Goal: Transaction & Acquisition: Purchase product/service

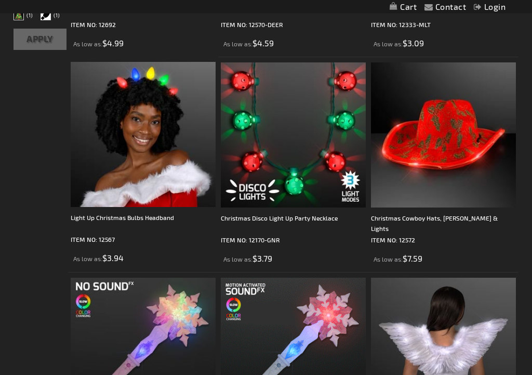
scroll to position [466, 0]
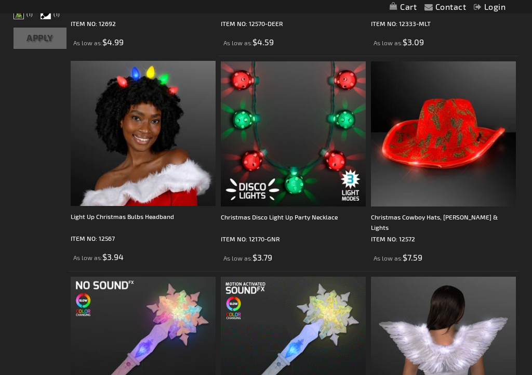
click at [148, 170] on img at bounding box center [143, 133] width 145 height 145
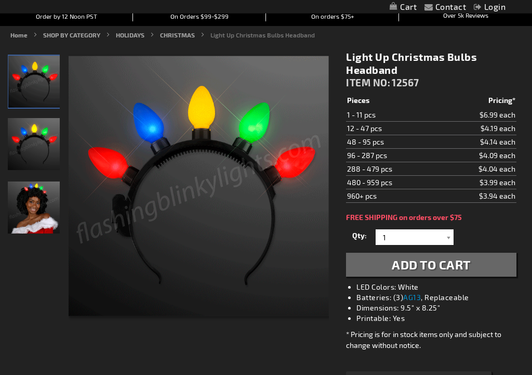
scroll to position [115, 0]
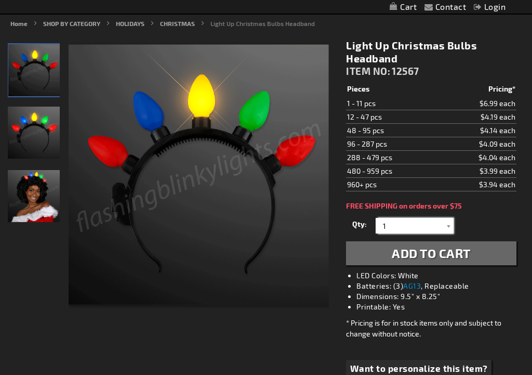
click at [442, 225] on input "1" at bounding box center [415, 226] width 75 height 16
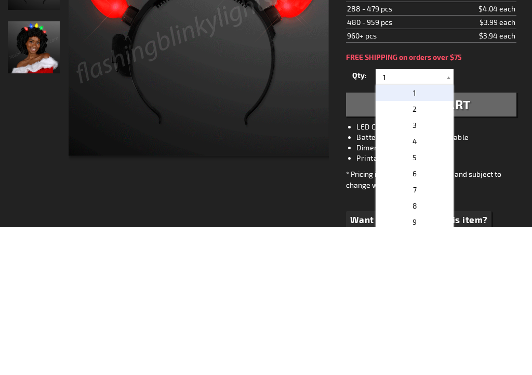
click at [415, 253] on span "2" at bounding box center [415, 257] width 4 height 9
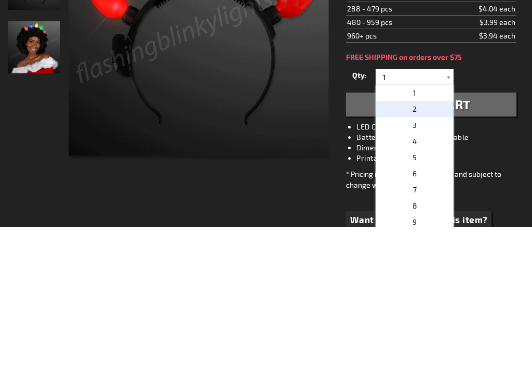
type input "2"
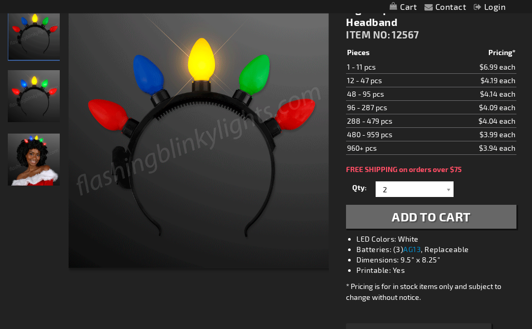
scroll to position [150, 0]
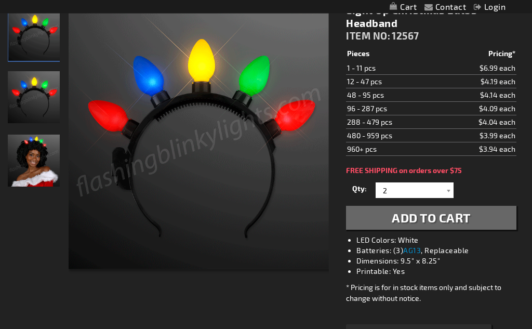
click at [429, 218] on span "Add to Cart" at bounding box center [431, 218] width 79 height 15
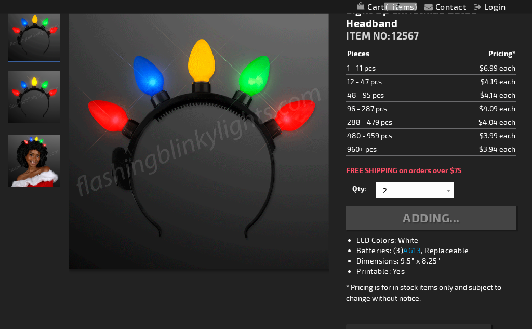
scroll to position [151, 0]
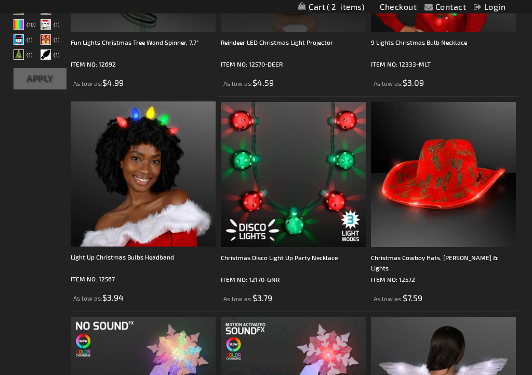
scroll to position [428, 0]
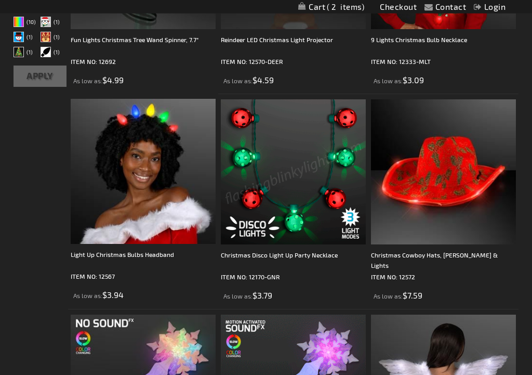
click at [306, 206] on img at bounding box center [293, 172] width 145 height 145
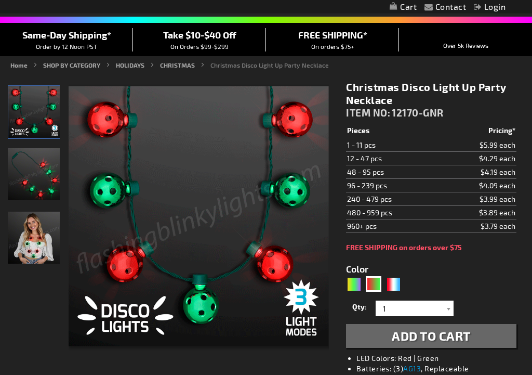
scroll to position [74, 0]
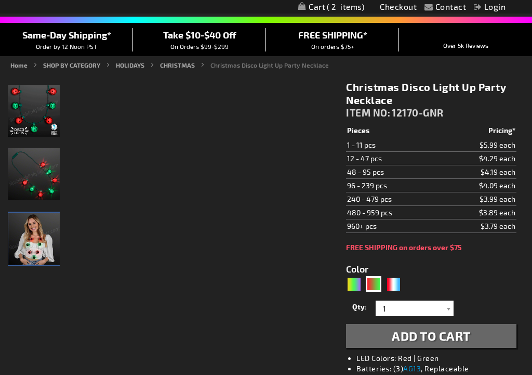
click at [31, 244] on img "Woman wearing LED Light Up Disco Ball Christmas Necklace" at bounding box center [34, 239] width 52 height 52
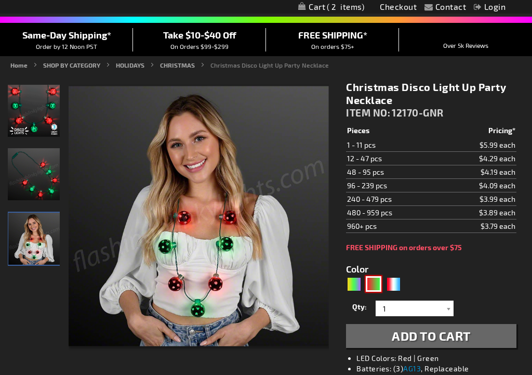
click at [368, 277] on div "RNG" at bounding box center [374, 284] width 16 height 16
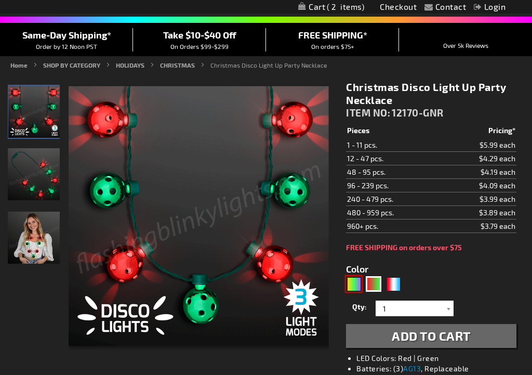
click at [353, 284] on div "PGG" at bounding box center [354, 284] width 16 height 16
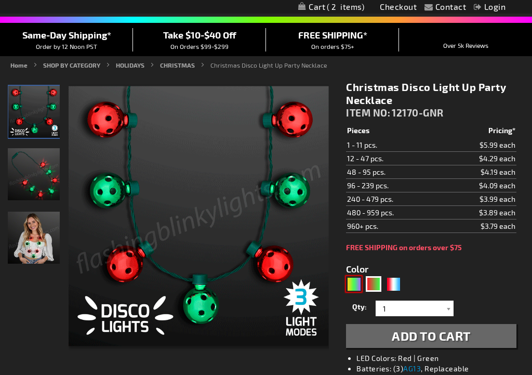
type input "5638"
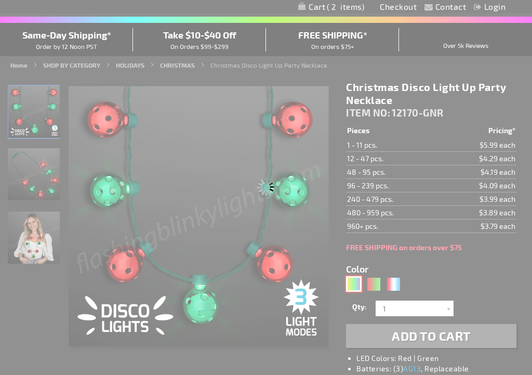
type input "12170-PGG"
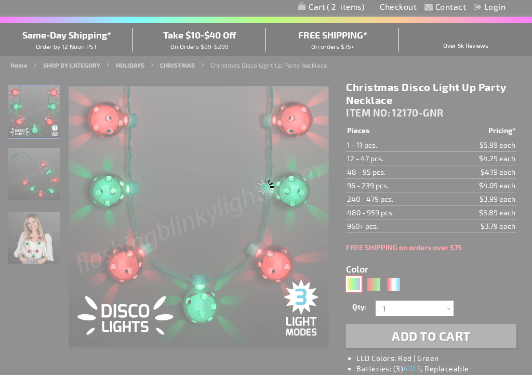
type input "Customize - Disco Lights Mardi Gras Party Necklace - ITEM NO: 12170-PGG"
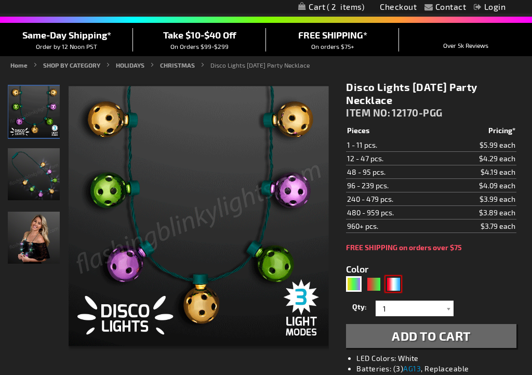
click at [395, 284] on div "RWB" at bounding box center [394, 284] width 16 height 16
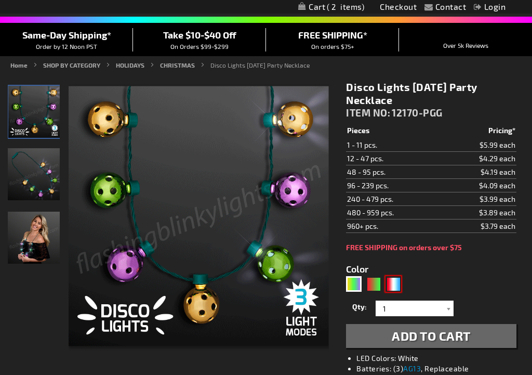
type input "5643"
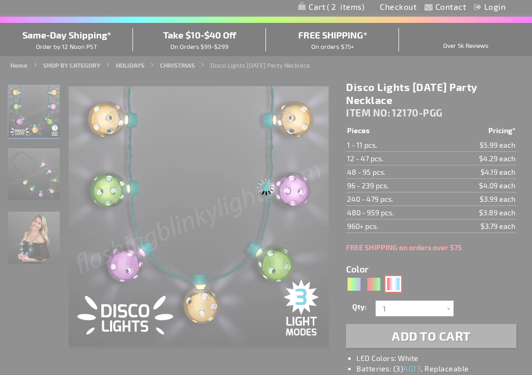
type input "12170-RWB"
type input "Customize - Disco Balls Party Necklace - Red/White/Blue Firework Lighting - ITE…"
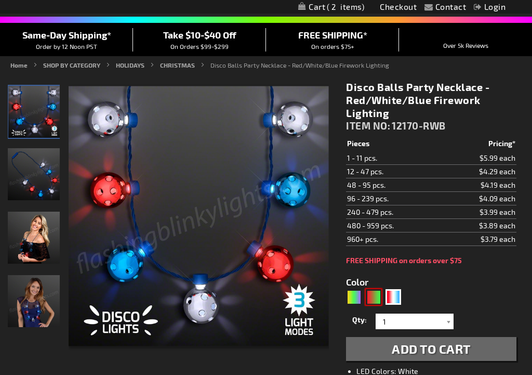
click at [374, 296] on div "RNG" at bounding box center [374, 297] width 16 height 16
type input "5642"
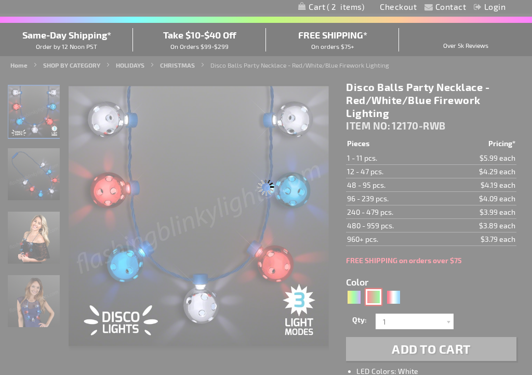
type input "12170-GNR"
type input "Customize - Christmas Disco Light Up Party Necklace - ITEM NO: 12170-GNR"
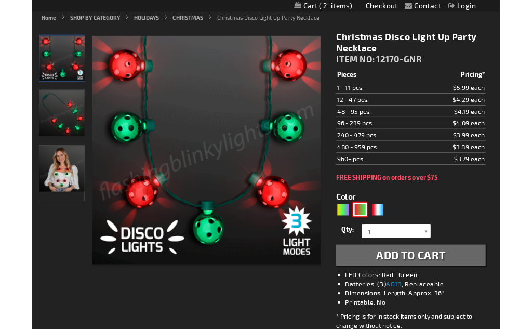
scroll to position [117, 0]
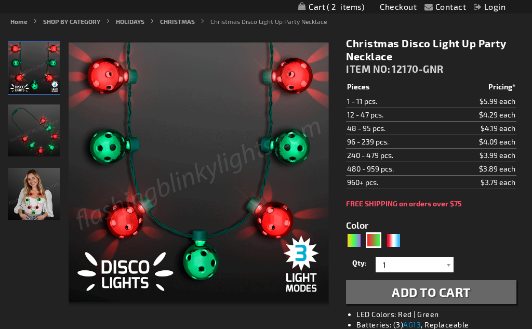
click at [452, 266] on div at bounding box center [448, 265] width 10 height 16
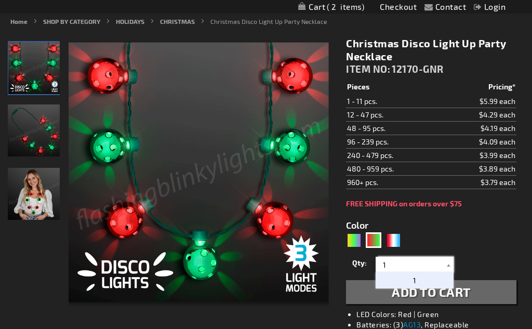
scroll to position [126, 0]
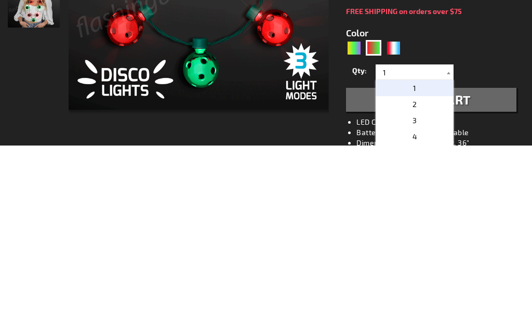
click at [423, 280] on p "2" at bounding box center [415, 288] width 78 height 16
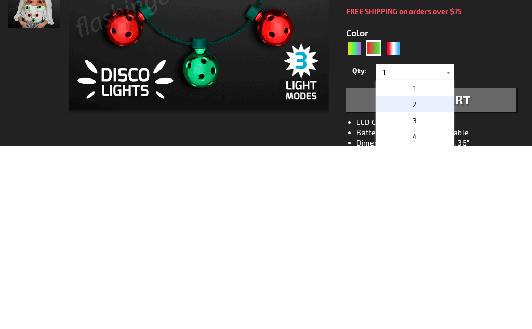
type input "2"
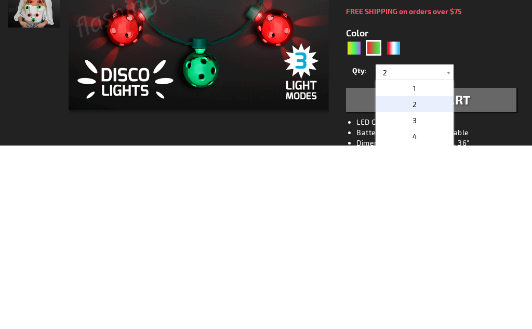
scroll to position [310, 0]
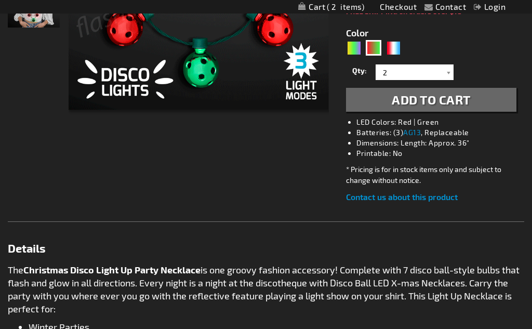
click at [498, 205] on div "Christmas Disco Light Up Party Necklace ITEM NO: 12170-GNR $3.79 Pieces Pricing…" at bounding box center [431, 24] width 186 height 374
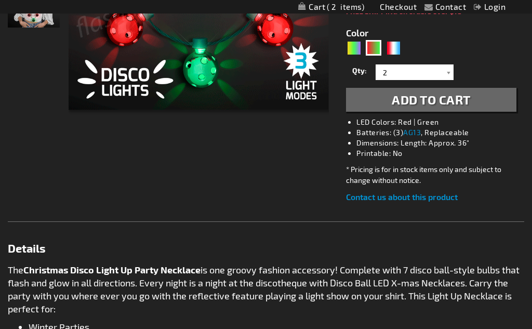
click at [443, 98] on span "Add to Cart" at bounding box center [431, 99] width 79 height 15
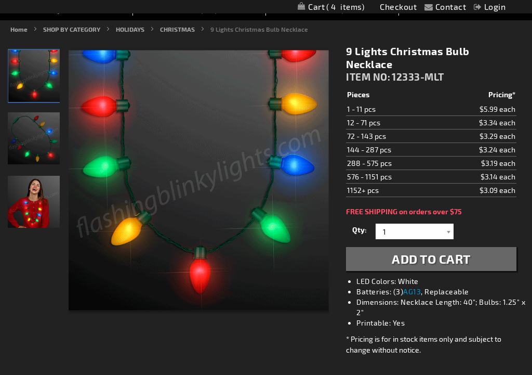
scroll to position [110, 0]
click at [441, 260] on span "Add to Cart" at bounding box center [431, 258] width 79 height 15
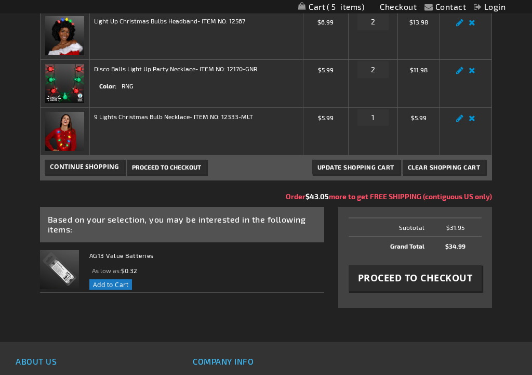
scroll to position [192, 0]
click at [114, 290] on button "Add to Cart" at bounding box center [110, 284] width 43 height 10
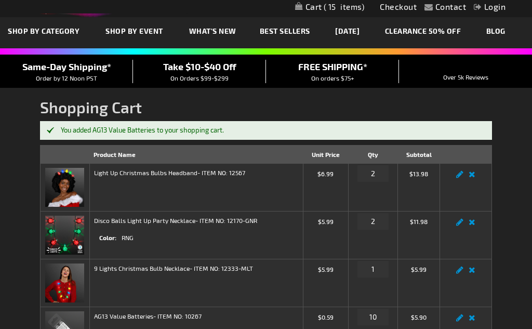
scroll to position [16, 0]
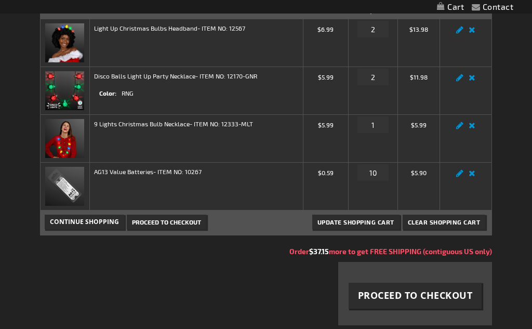
scroll to position [192, 0]
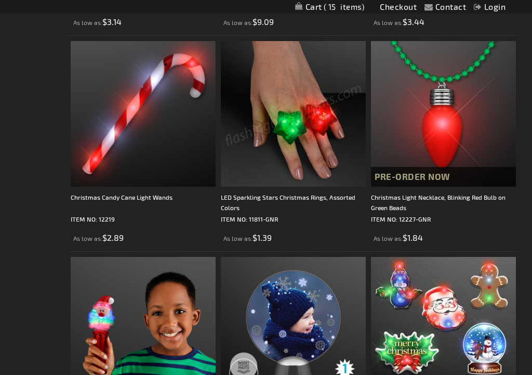
scroll to position [3287, 0]
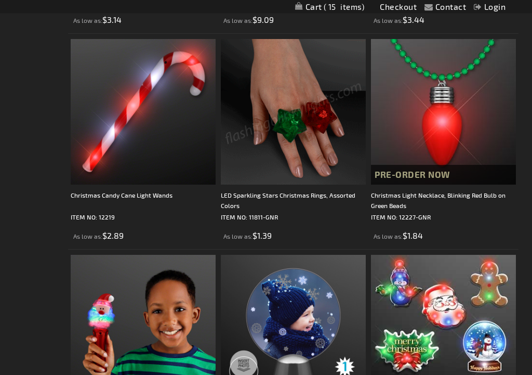
click at [308, 158] on img at bounding box center [293, 112] width 145 height 145
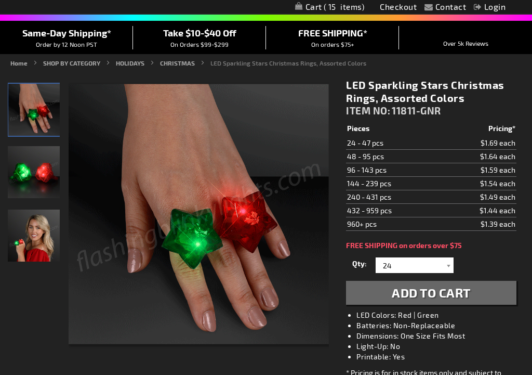
scroll to position [76, 0]
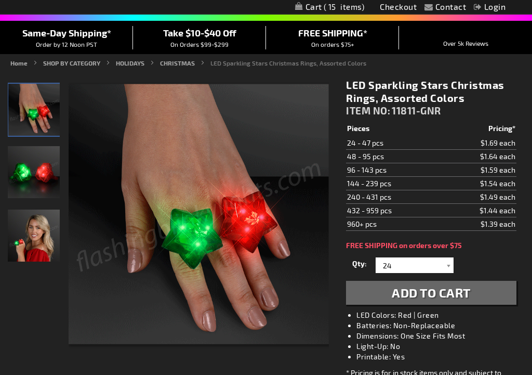
click at [35, 170] on img "Light Up Assorted-Color Christmas Star LED Ring" at bounding box center [34, 172] width 52 height 52
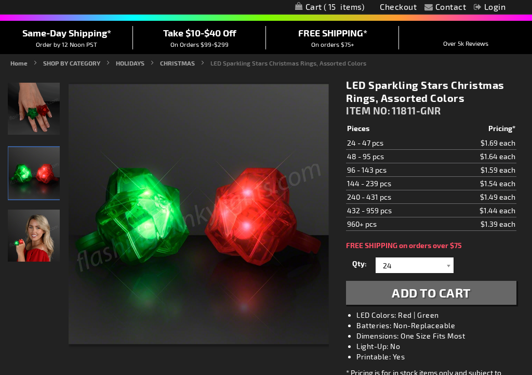
click at [39, 237] on img "Female model displaying Light Up Assorted-Color Christmas Star LED Ring" at bounding box center [34, 235] width 52 height 52
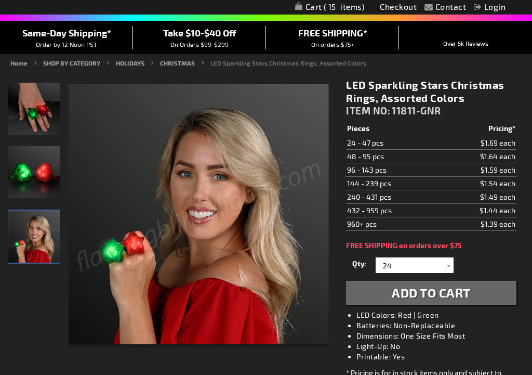
click at [31, 121] on img "Hand model displaying Light Up Assorted-Color Christmas Star LED Ring" at bounding box center [34, 109] width 52 height 52
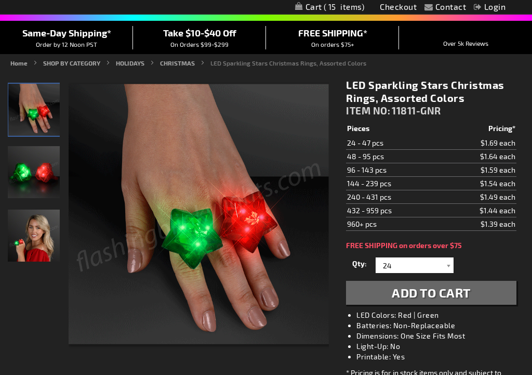
click at [452, 262] on div at bounding box center [448, 265] width 10 height 16
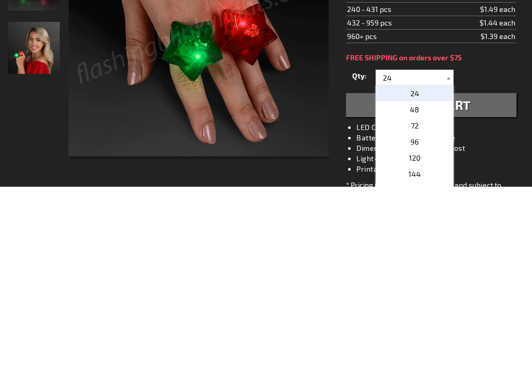
scroll to position [264, 0]
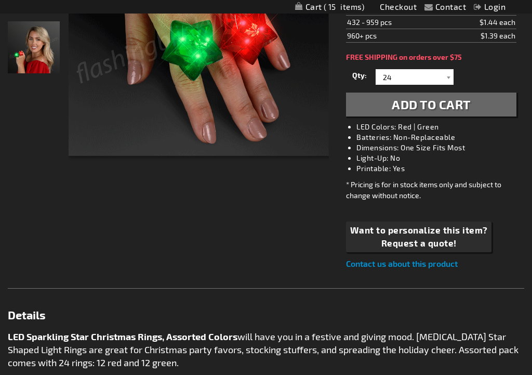
click at [259, 233] on div "Checkout as a new customer Creating an account has many benefits: See order and…" at bounding box center [266, 330] width 517 height 894
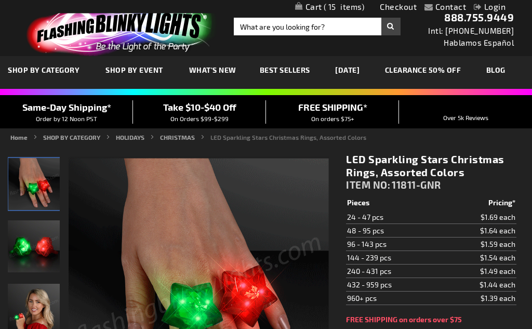
scroll to position [0, 0]
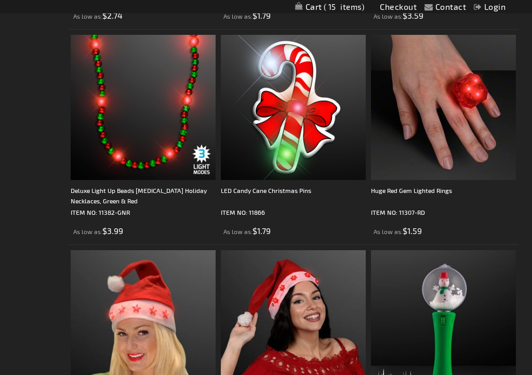
scroll to position [3938, 0]
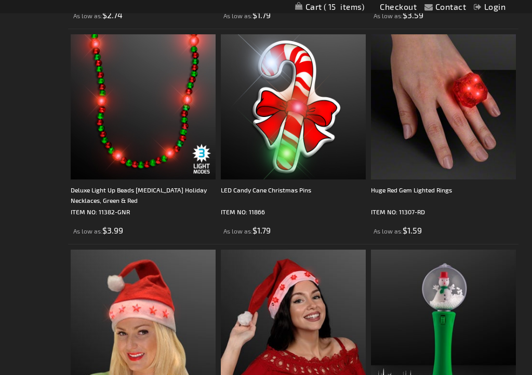
click at [117, 207] on p "ITEM NO: 11382-GNR" at bounding box center [143, 212] width 145 height 10
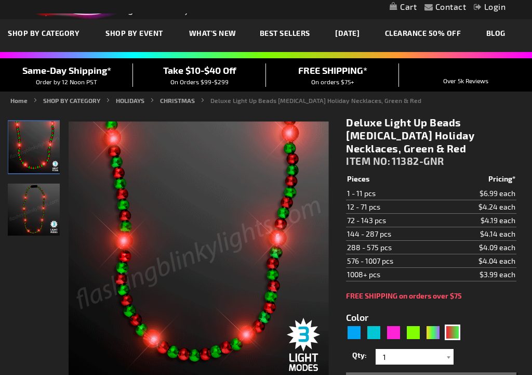
scroll to position [65, 0]
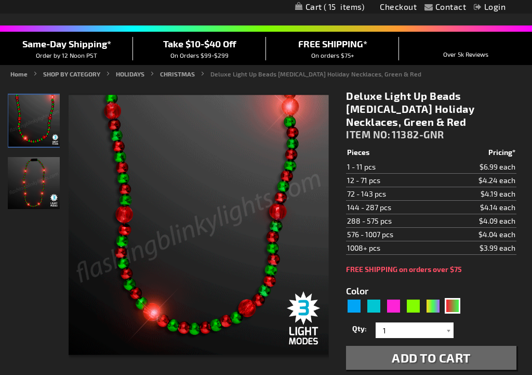
click at [28, 194] on img "Deluxe Light Up Beads Flashing Holiday Necklace" at bounding box center [34, 183] width 52 height 52
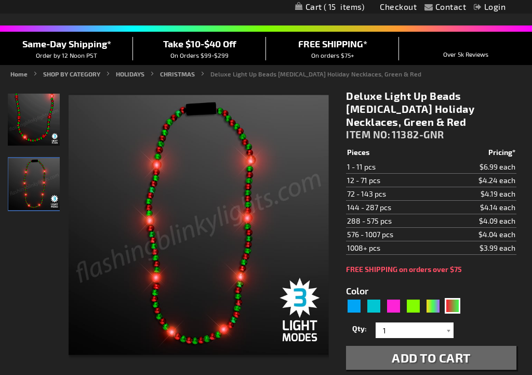
click at [34, 185] on img "Deluxe Light Up Beads Flashing Holiday Necklace" at bounding box center [34, 184] width 52 height 52
click at [42, 122] on img "Deluxe Light Up Beads Flashing Holiday Necklace" at bounding box center [34, 120] width 52 height 52
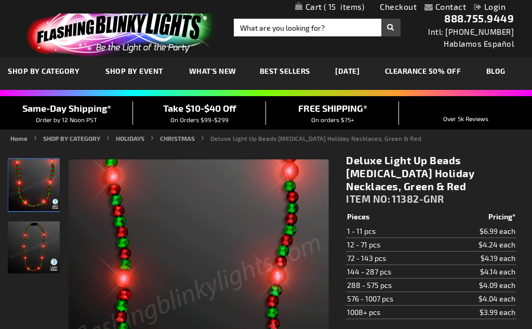
scroll to position [0, 0]
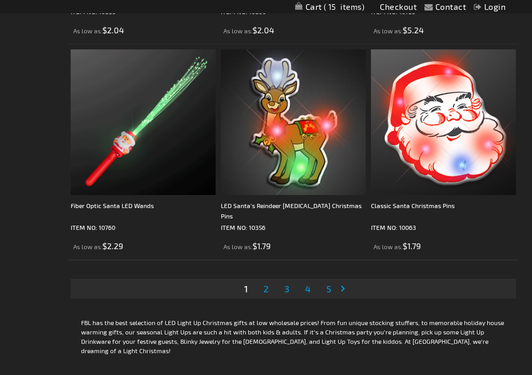
scroll to position [4354, 0]
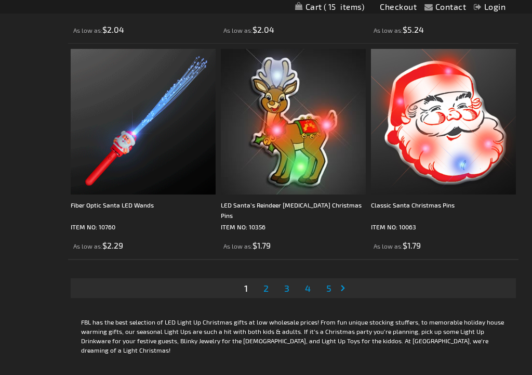
click at [266, 286] on span "2" at bounding box center [266, 287] width 5 height 11
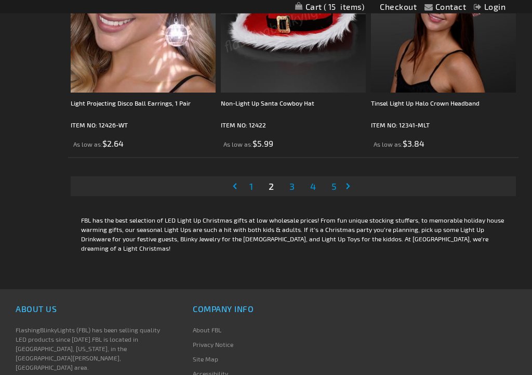
scroll to position [4456, 0]
click at [291, 188] on span "3" at bounding box center [292, 185] width 5 height 11
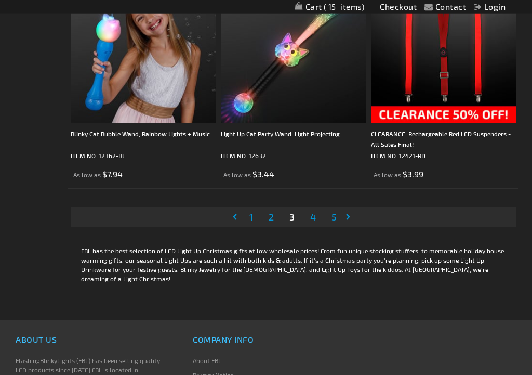
scroll to position [4427, 0]
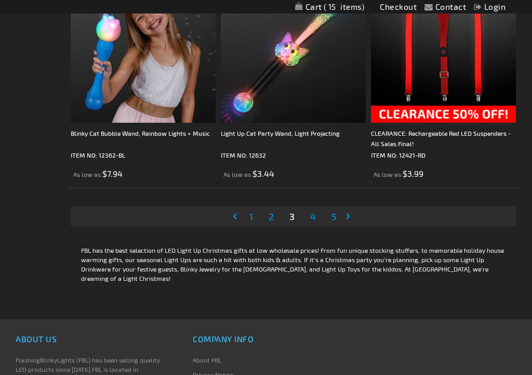
click at [315, 218] on span "4" at bounding box center [313, 216] width 6 height 11
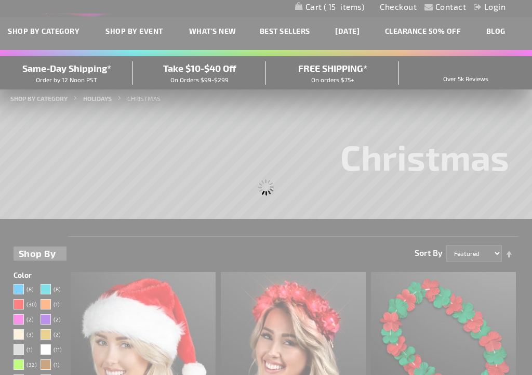
scroll to position [0, 0]
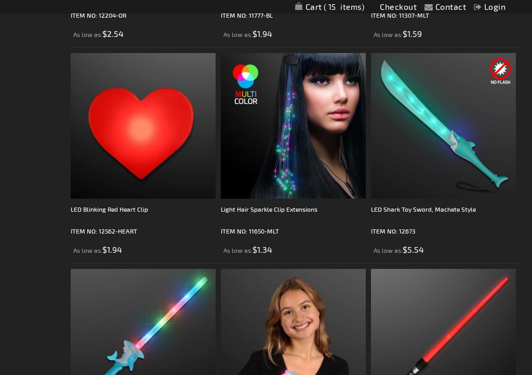
scroll to position [2413, 0]
click at [304, 171] on img at bounding box center [293, 125] width 145 height 145
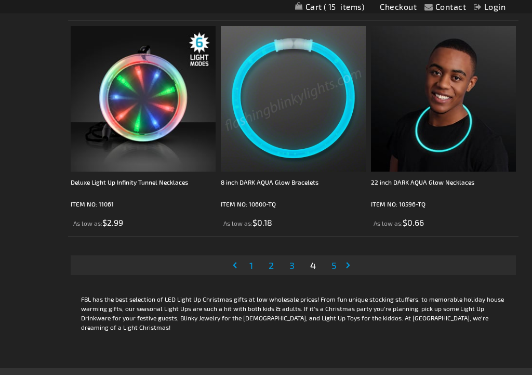
scroll to position [4378, 0]
click at [330, 266] on link "Page 5" at bounding box center [334, 265] width 9 height 16
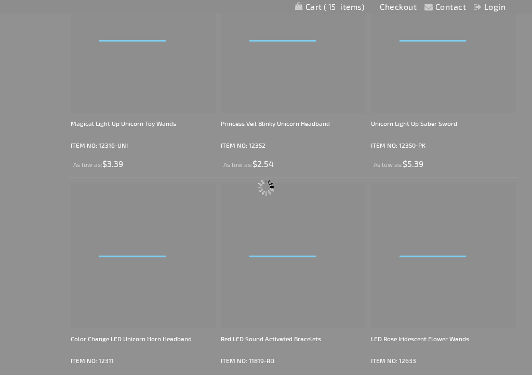
scroll to position [0, 0]
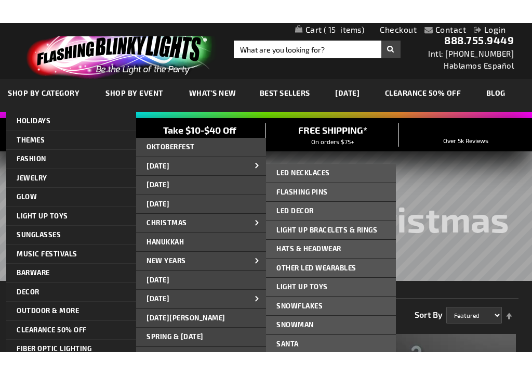
scroll to position [1, 0]
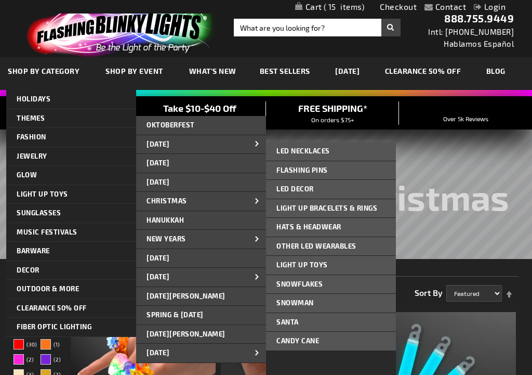
click at [241, 199] on link "CHRISTMAS" at bounding box center [201, 201] width 130 height 19
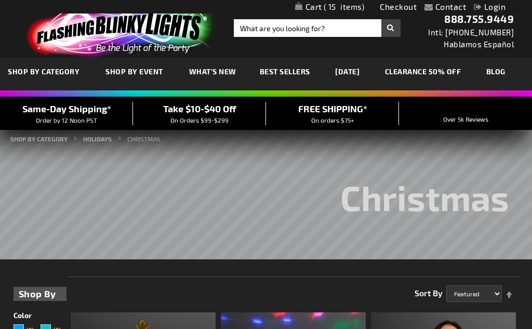
click at [316, 7] on link "My Cart 15 15 items" at bounding box center [330, 7] width 70 height 10
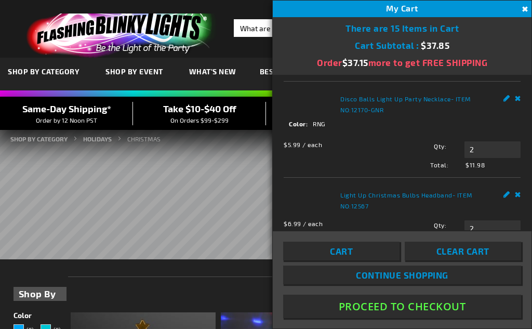
scroll to position [141, 0]
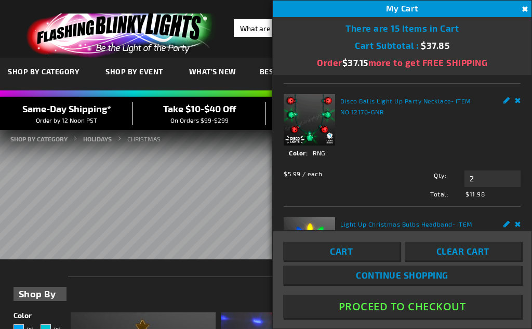
click at [483, 64] on input "1" at bounding box center [493, 55] width 56 height 17
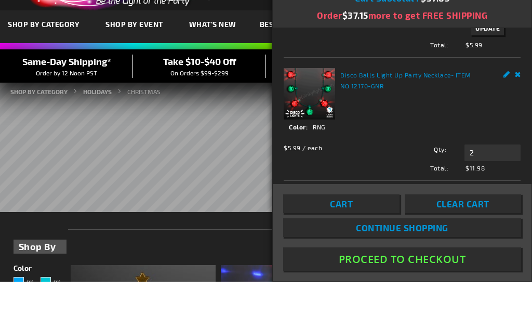
type input "2"
click at [499, 79] on span "Update" at bounding box center [488, 75] width 24 height 7
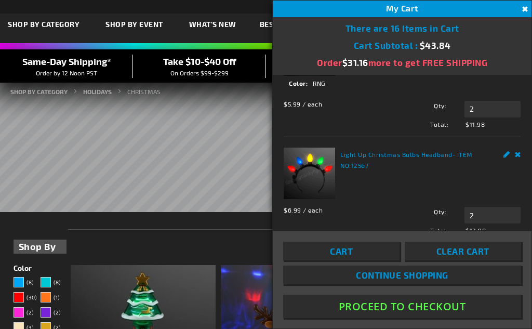
scroll to position [213, 0]
click at [520, 34] on link "Remove" at bounding box center [518, 28] width 6 height 11
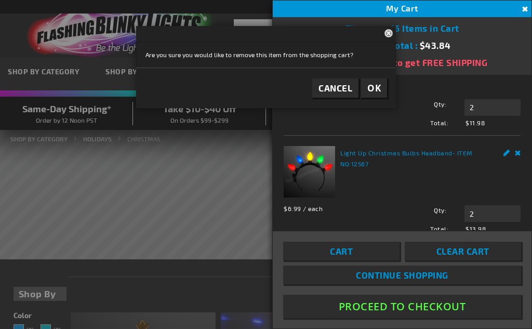
click at [371, 83] on span "OK" at bounding box center [375, 88] width 14 height 12
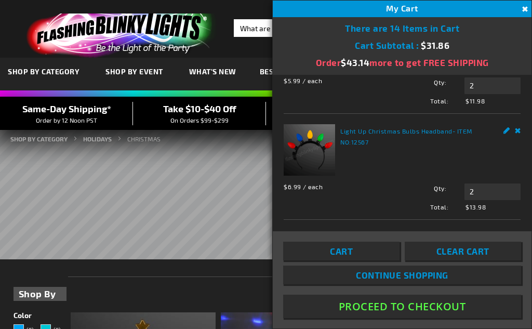
scroll to position [176, 0]
click at [386, 278] on span "Continue Shopping" at bounding box center [402, 275] width 93 height 10
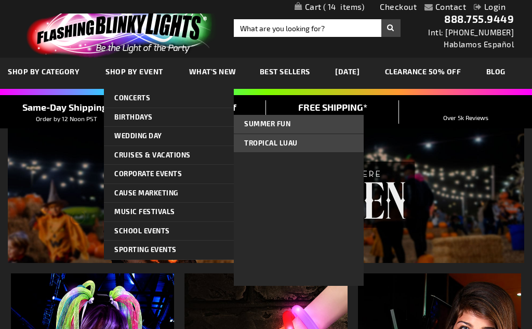
click at [291, 127] on link "Summer Fun" at bounding box center [299, 124] width 130 height 19
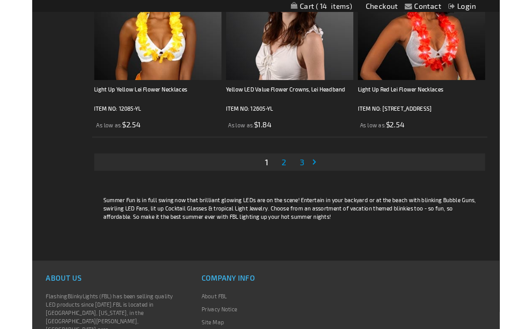
scroll to position [4434, 0]
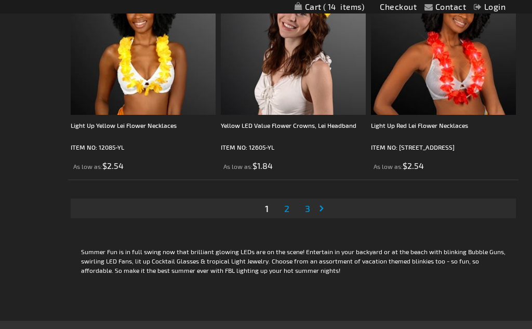
click at [291, 206] on link "Page 2" at bounding box center [286, 209] width 9 height 16
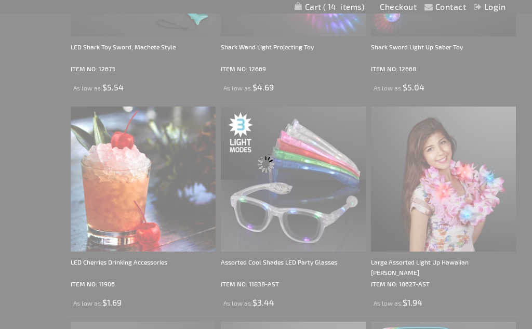
scroll to position [0, 0]
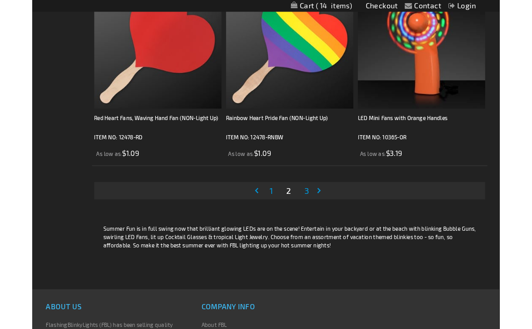
scroll to position [4422, 0]
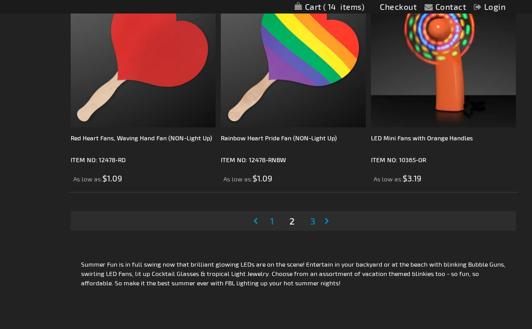
click at [313, 221] on span "3" at bounding box center [312, 220] width 5 height 11
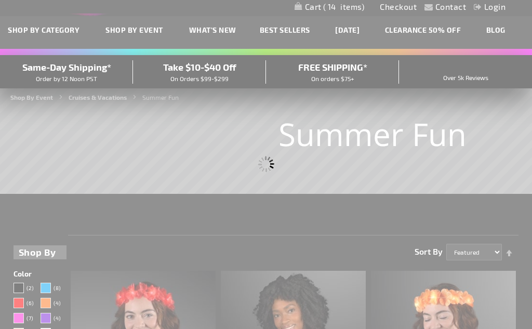
scroll to position [0, 0]
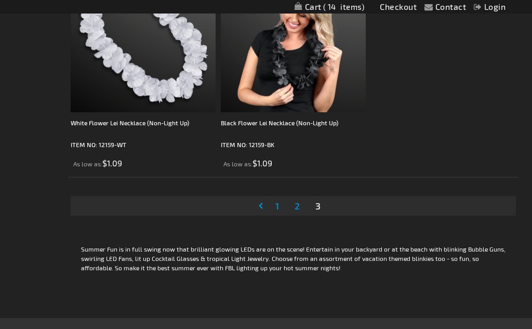
scroll to position [3360, 0]
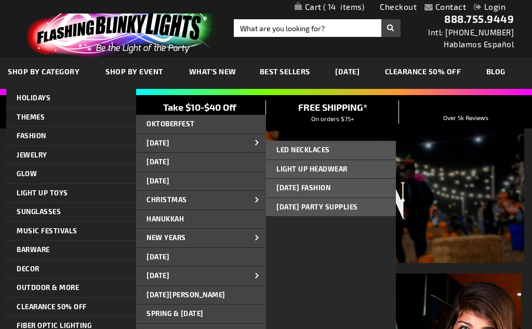
click at [226, 238] on link "New Years" at bounding box center [201, 238] width 130 height 19
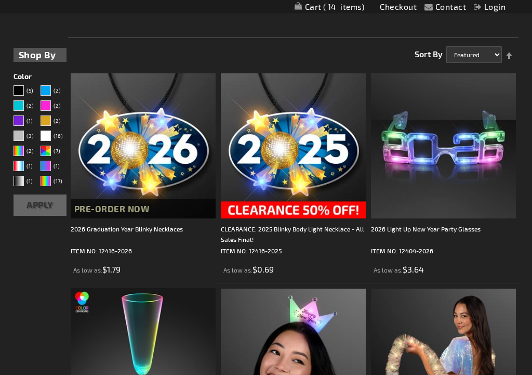
scroll to position [240, 0]
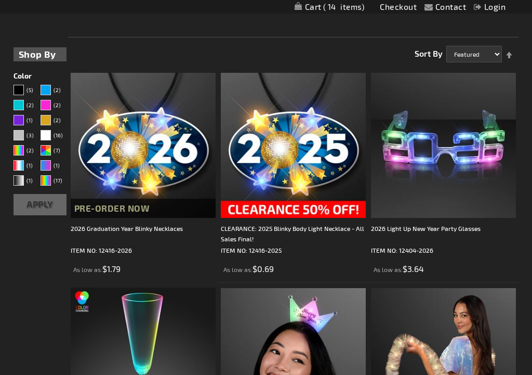
click at [148, 216] on button "Pre-Order Now" at bounding box center [143, 209] width 145 height 20
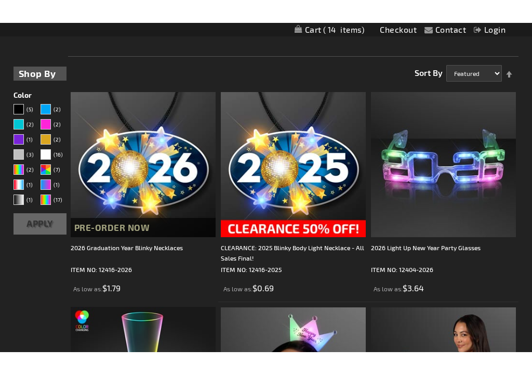
scroll to position [244, 0]
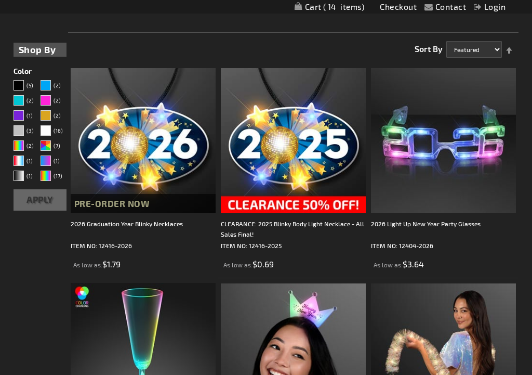
click at [461, 221] on div "2026 Light Up New Year Party Glasses" at bounding box center [443, 228] width 145 height 21
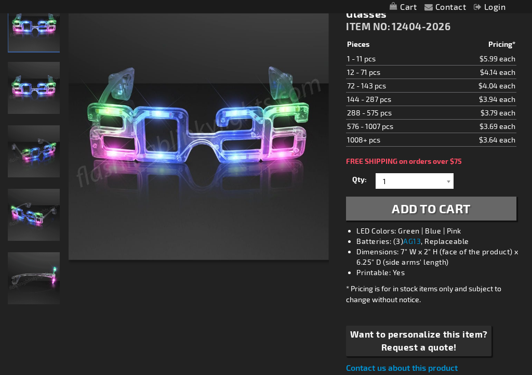
scroll to position [160, 0]
click at [450, 182] on div at bounding box center [448, 181] width 10 height 16
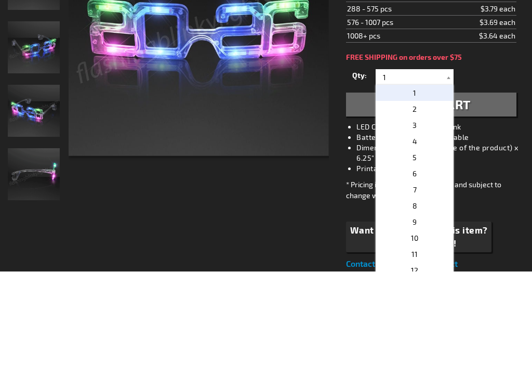
click at [421, 221] on p "3" at bounding box center [415, 229] width 78 height 16
type input "3"
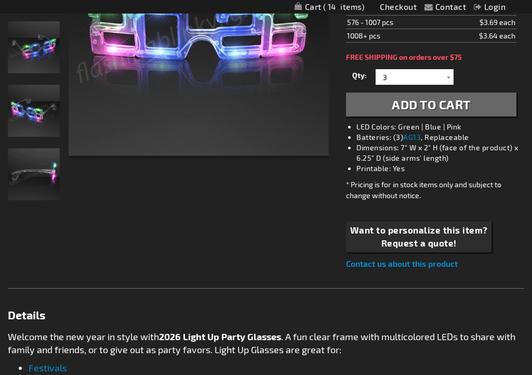
click at [429, 104] on span "Add to Cart" at bounding box center [431, 104] width 79 height 15
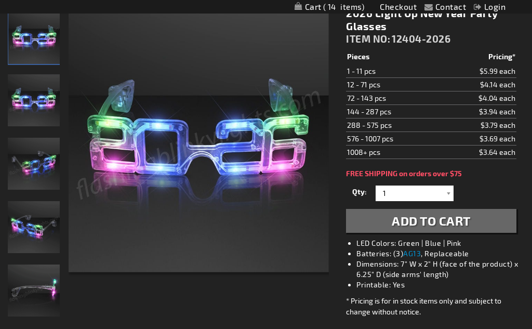
scroll to position [169, 0]
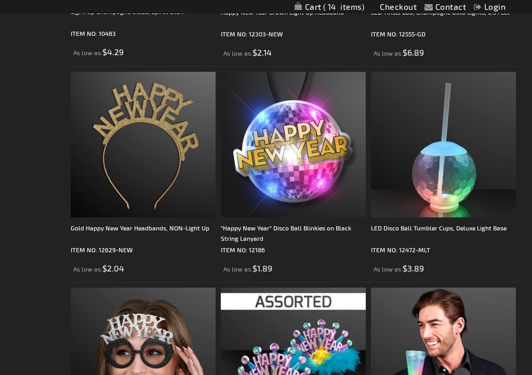
scroll to position [672, 0]
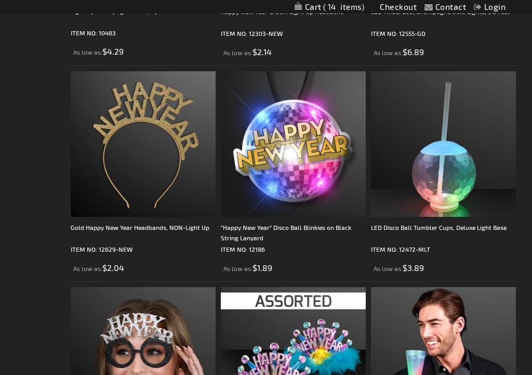
click at [320, 224] on div ""Happy New Year" Disco Ball Blinkies on Black String Lanyard" at bounding box center [293, 232] width 145 height 21
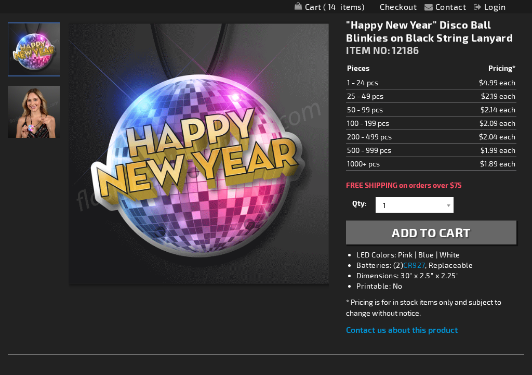
scroll to position [137, 0]
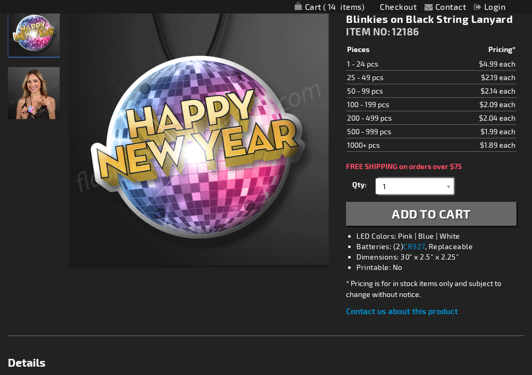
click at [441, 184] on input "1" at bounding box center [415, 186] width 75 height 16
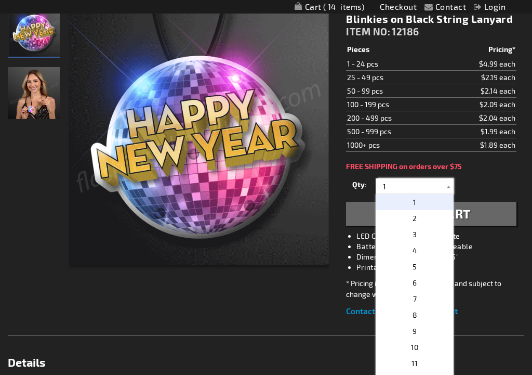
scroll to position [154, 0]
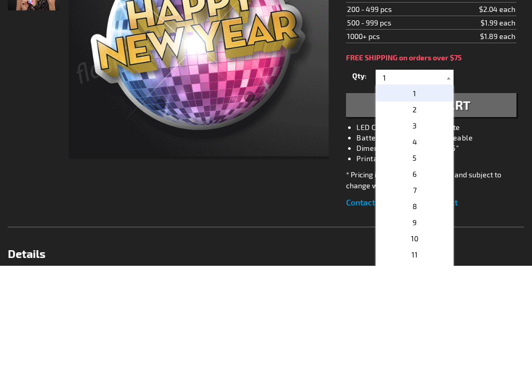
click at [422, 227] on p "3" at bounding box center [415, 235] width 78 height 16
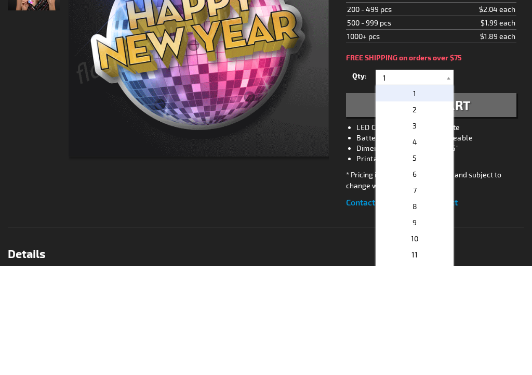
type input "3"
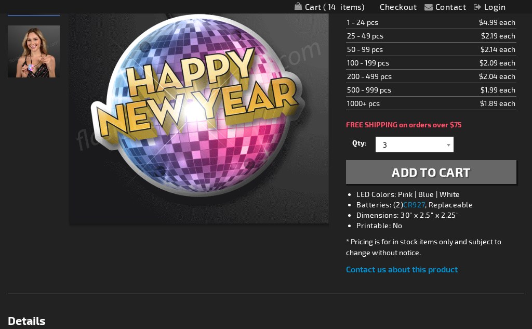
scroll to position [195, 0]
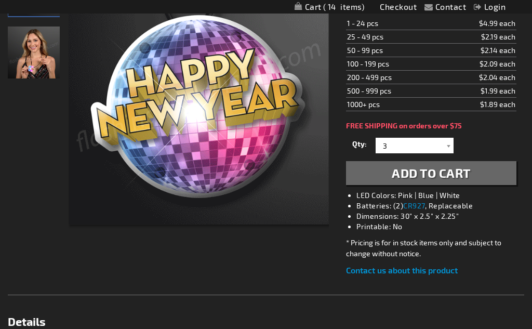
click at [453, 173] on span "Add to Cart" at bounding box center [431, 172] width 79 height 15
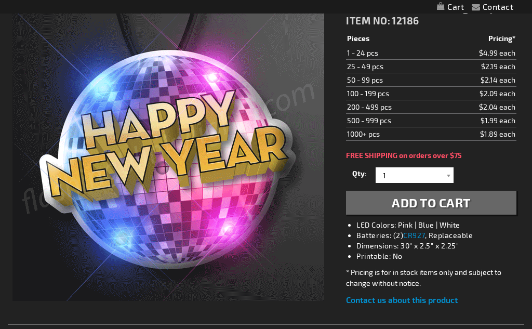
scroll to position [195, 0]
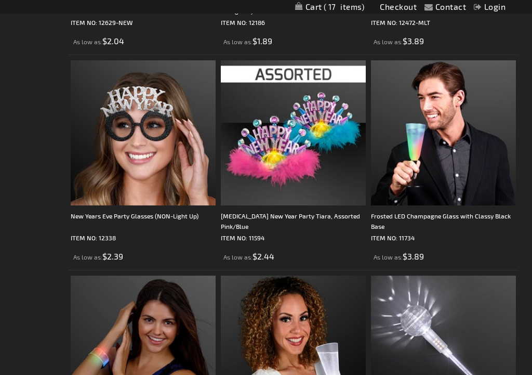
scroll to position [897, 0]
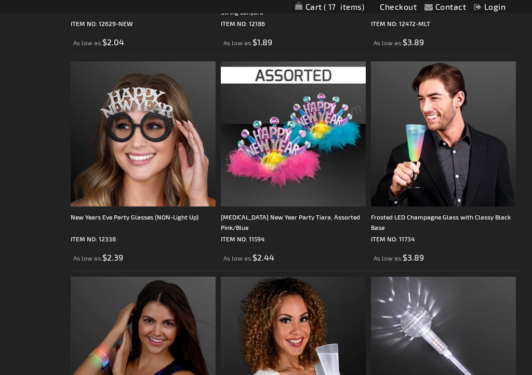
click at [312, 194] on img at bounding box center [293, 134] width 145 height 145
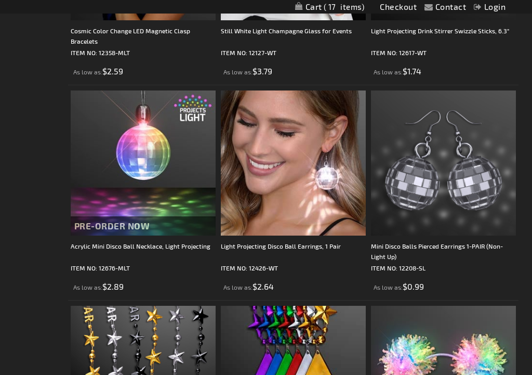
scroll to position [1308, 0]
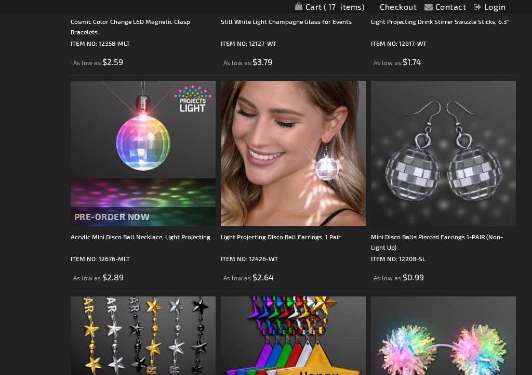
click at [460, 241] on div "Mini Disco Balls Pierced Earrings 1-PAIR (Non-Light Up)" at bounding box center [443, 241] width 145 height 21
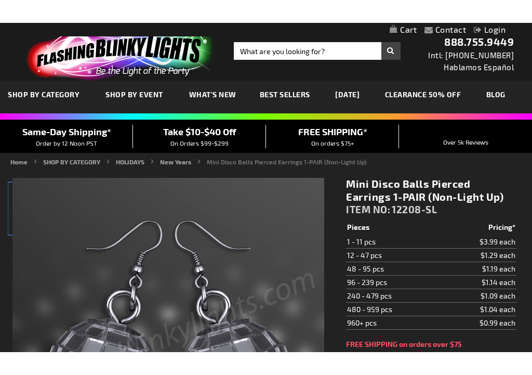
scroll to position [165, 0]
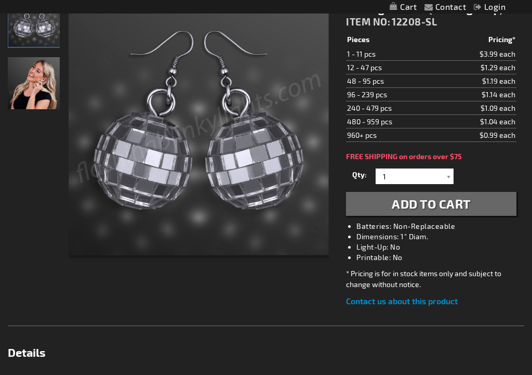
click at [285, 325] on div "Checkout as a new customer Creating an account has many benefits: See order and…" at bounding box center [266, 355] width 517 height 746
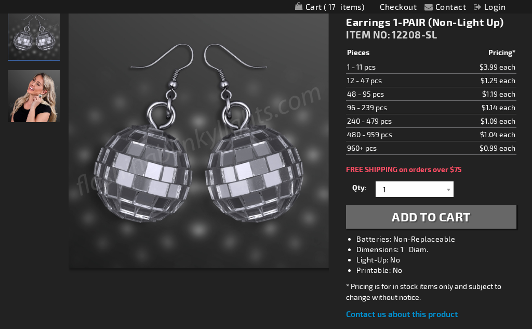
scroll to position [151, 0]
click at [447, 187] on div at bounding box center [448, 190] width 10 height 16
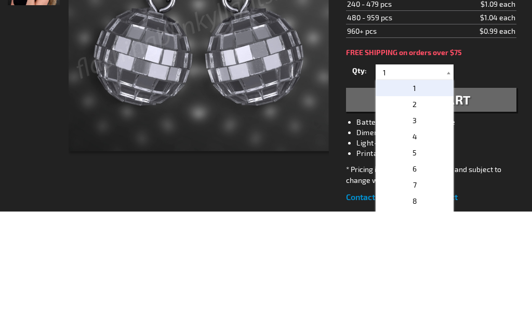
click at [424, 214] on p "2" at bounding box center [415, 222] width 78 height 16
type input "2"
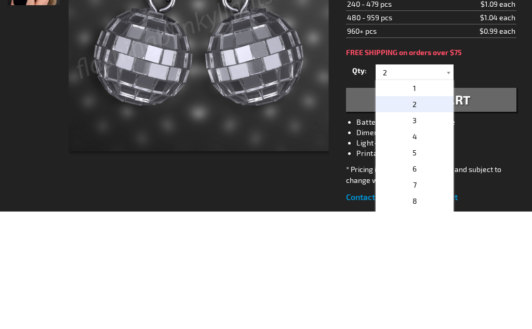
scroll to position [269, 0]
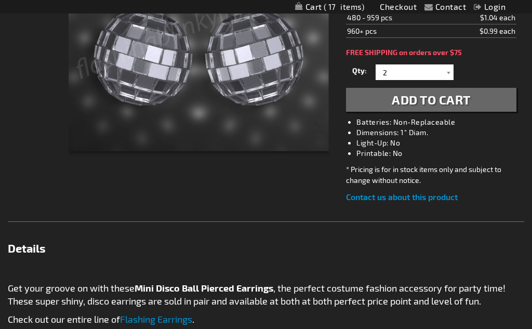
click at [450, 98] on span "Add to Cart" at bounding box center [431, 99] width 79 height 15
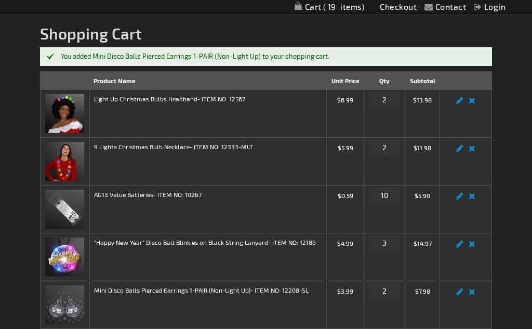
scroll to position [107, 0]
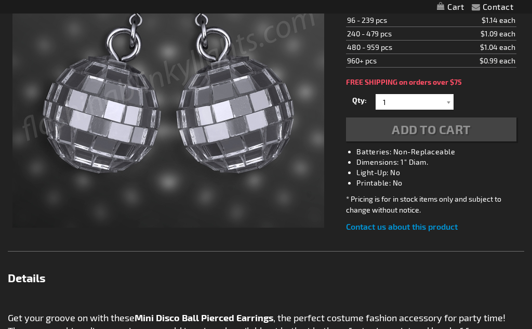
scroll to position [269, 0]
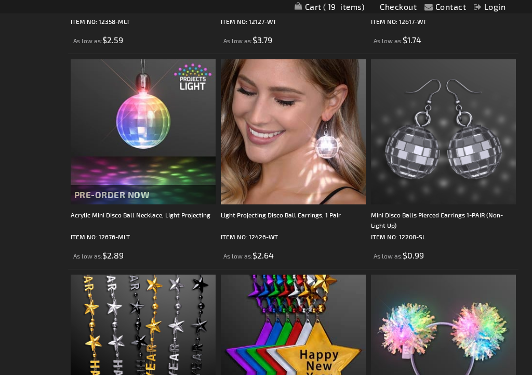
scroll to position [1331, 0]
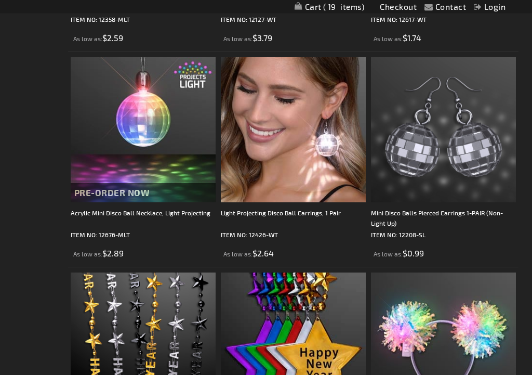
click at [284, 214] on div "Light Projecting Disco Ball Earrings, 1 Pair" at bounding box center [293, 218] width 145 height 21
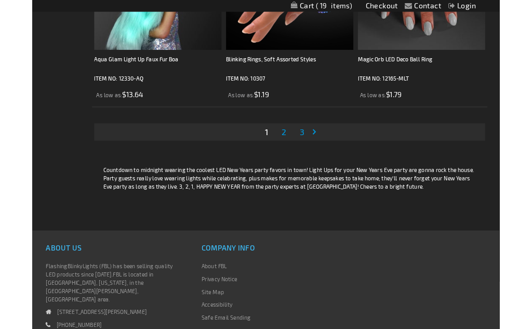
scroll to position [4460, 0]
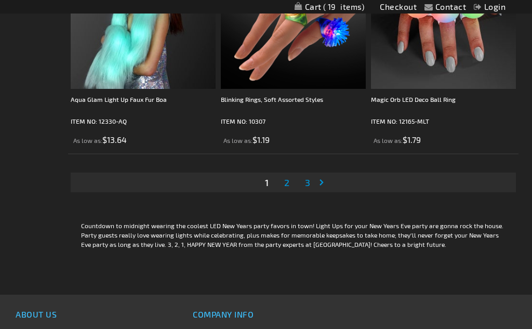
click at [291, 178] on link "Page 2" at bounding box center [286, 183] width 9 height 16
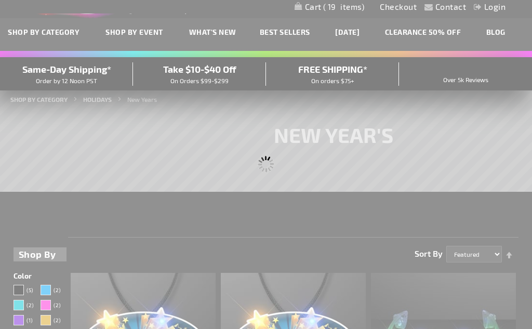
scroll to position [0, 0]
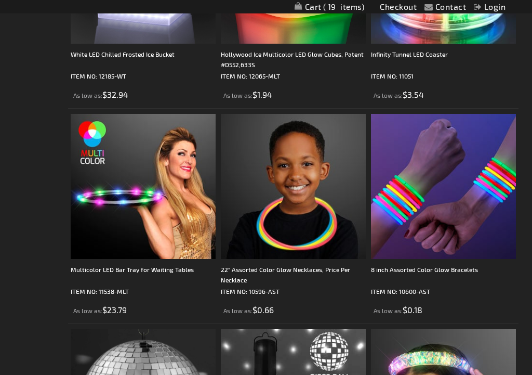
scroll to position [1717, 0]
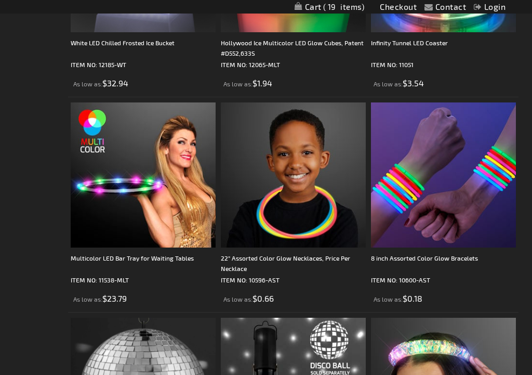
click at [451, 253] on div "8 inch Assorted Color Glow Bracelets" at bounding box center [443, 263] width 145 height 21
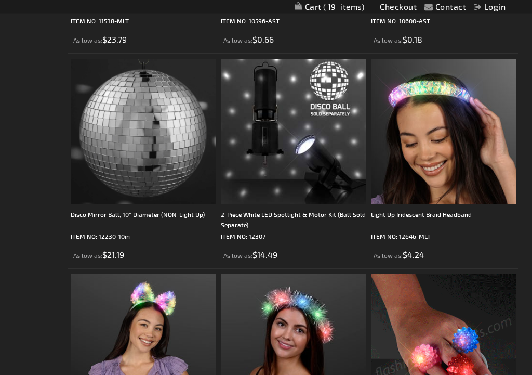
scroll to position [1978, 0]
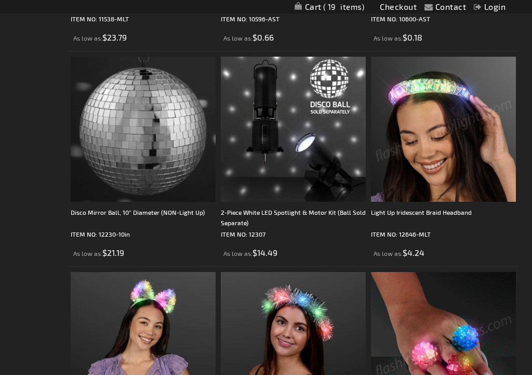
click at [449, 196] on img at bounding box center [443, 129] width 145 height 145
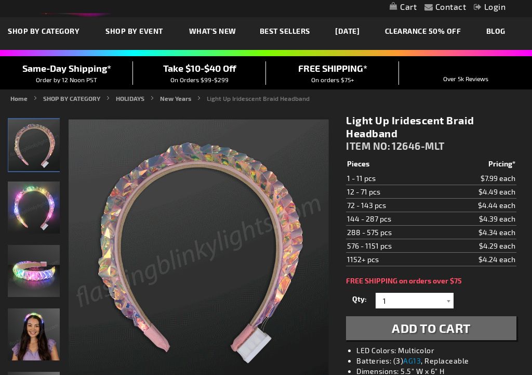
scroll to position [44, 0]
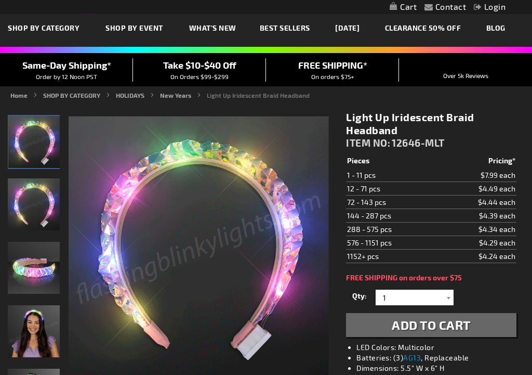
click at [45, 270] on img "Light Up Iridescent Braid Headband" at bounding box center [34, 268] width 52 height 52
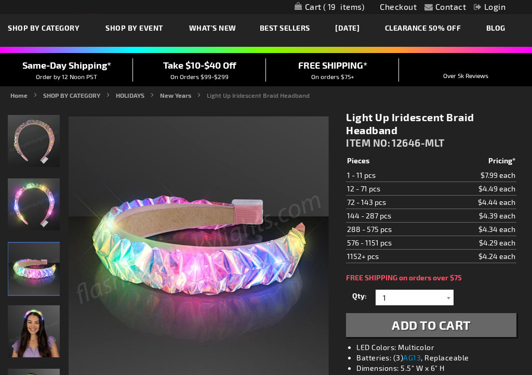
click at [37, 221] on img "Light Up Iridescent Braid Headband" at bounding box center [34, 204] width 52 height 52
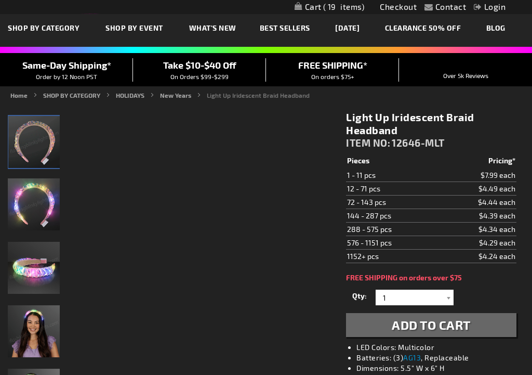
click at [28, 145] on img "Light Up Iridescent Braid Headband" at bounding box center [34, 142] width 52 height 52
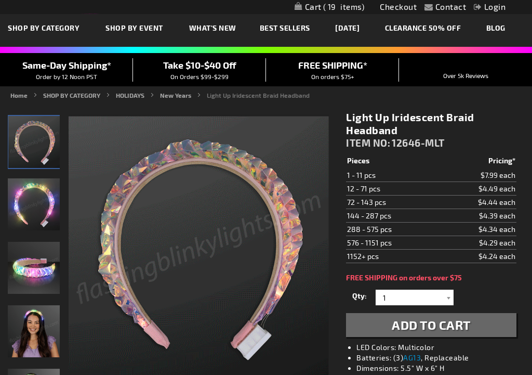
click at [35, 329] on img "Woman wearing Light Up Iridescent Braid Headband" at bounding box center [34, 331] width 52 height 52
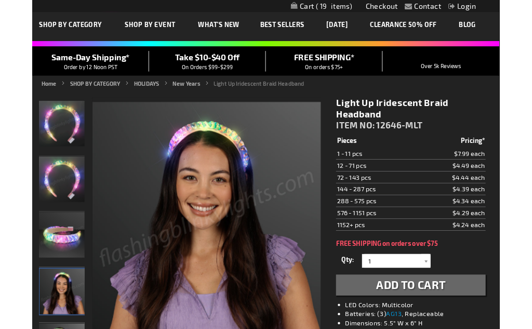
scroll to position [0, 0]
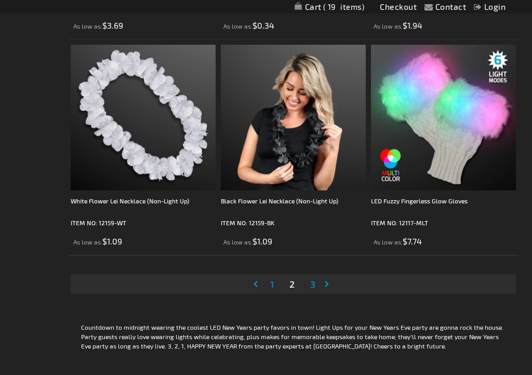
scroll to position [4359, 0]
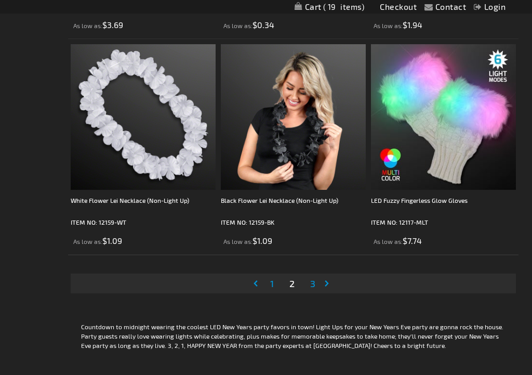
click at [313, 280] on span "3" at bounding box center [312, 283] width 5 height 11
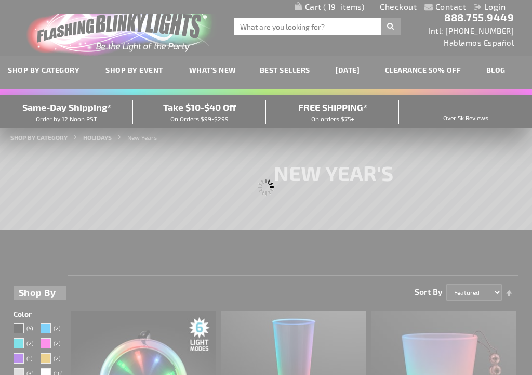
scroll to position [0, 0]
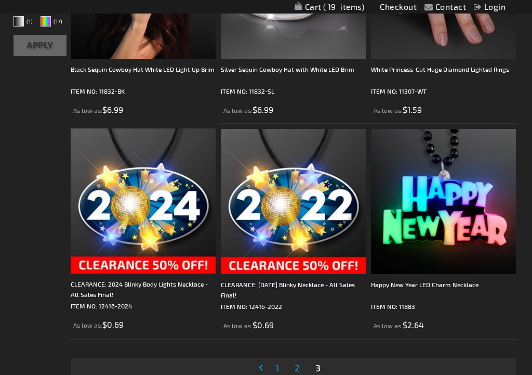
scroll to position [405, 0]
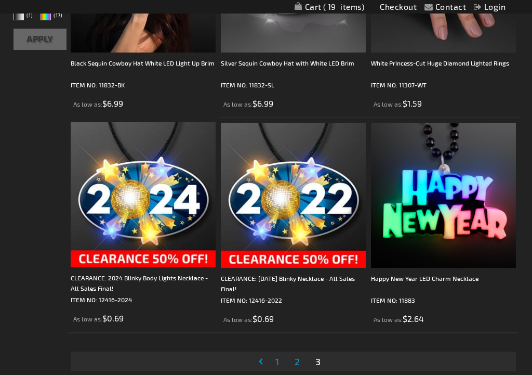
click at [461, 191] on img at bounding box center [443, 195] width 145 height 145
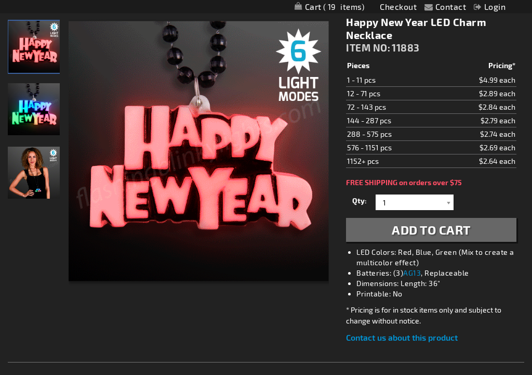
scroll to position [139, 0]
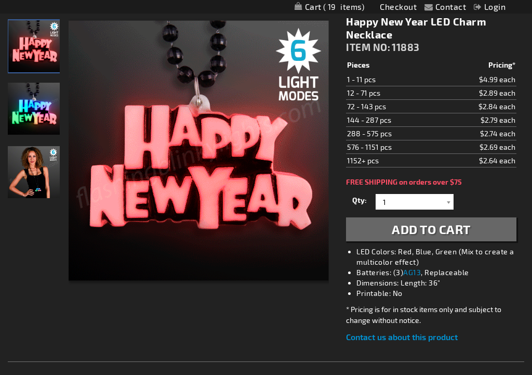
click at [451, 205] on div at bounding box center [448, 202] width 10 height 16
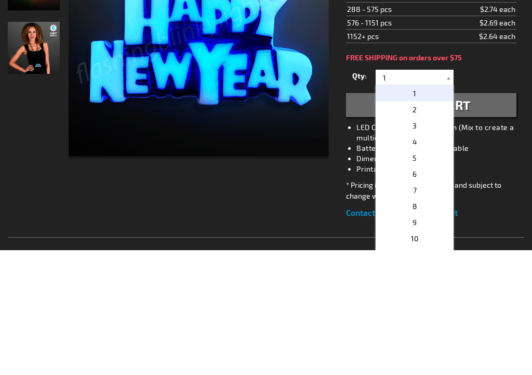
click at [424, 242] on p "3" at bounding box center [415, 250] width 78 height 16
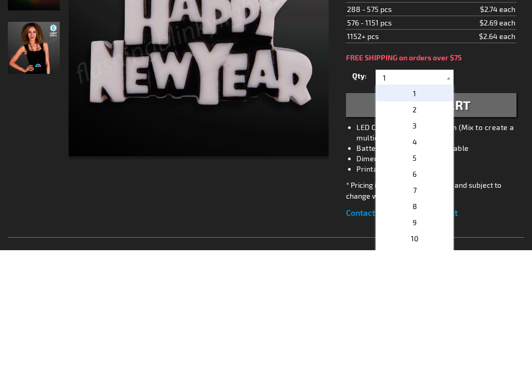
type input "3"
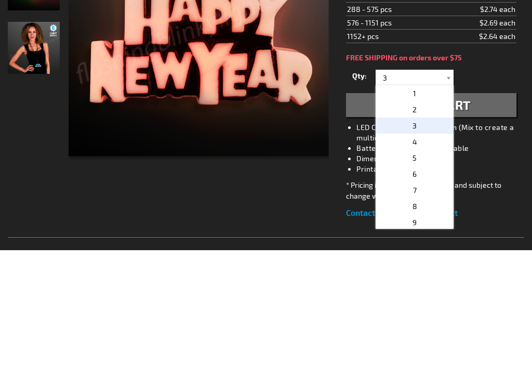
scroll to position [264, 0]
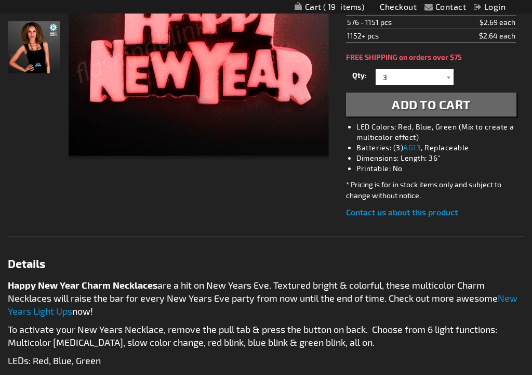
click at [436, 105] on span "Add to Cart" at bounding box center [431, 104] width 79 height 15
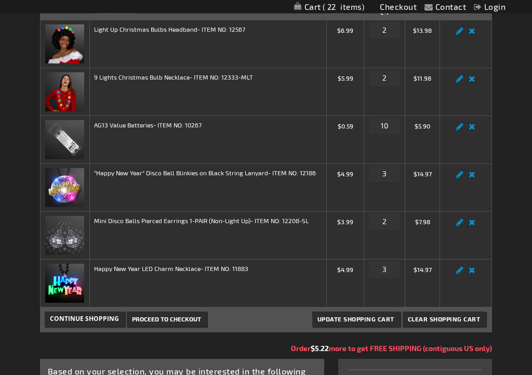
scroll to position [184, 0]
click at [471, 177] on link "Remove item" at bounding box center [472, 177] width 12 height 0
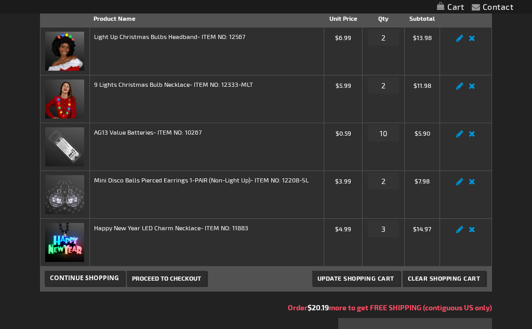
scroll to position [184, 0]
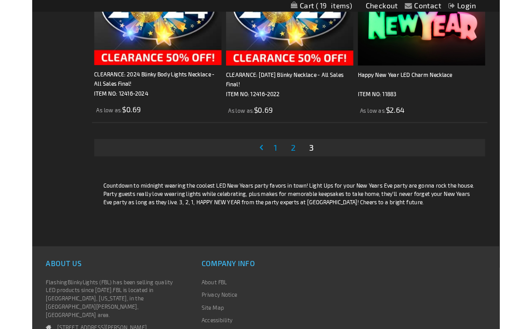
scroll to position [595, 0]
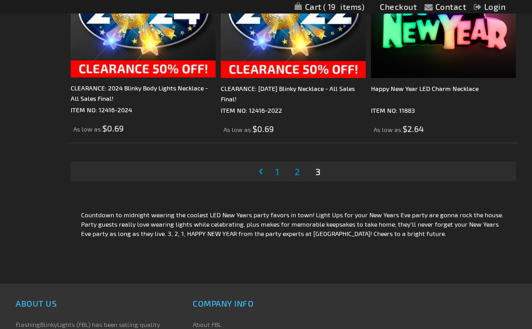
click at [298, 174] on span "2" at bounding box center [297, 171] width 5 height 11
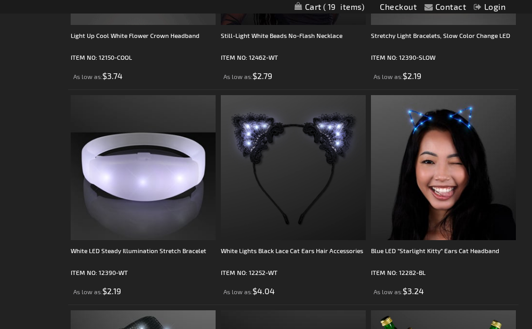
scroll to position [1077, 0]
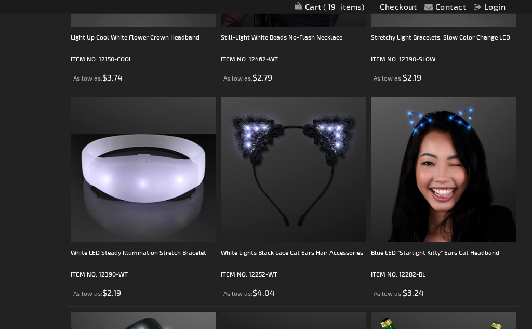
click at [463, 212] on img at bounding box center [443, 169] width 145 height 145
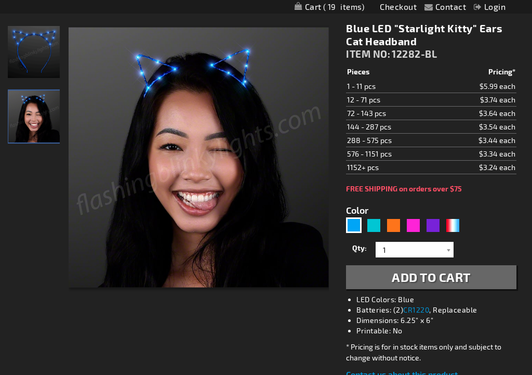
scroll to position [135, 0]
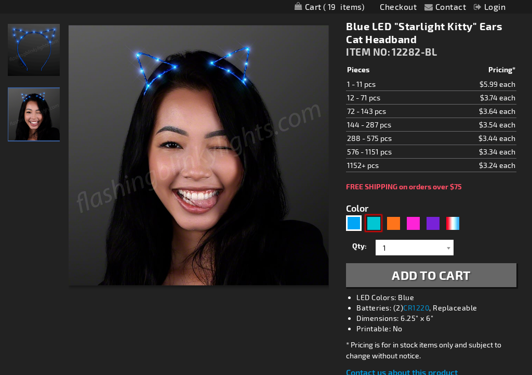
click at [377, 225] on div "Turquoise" at bounding box center [374, 223] width 16 height 16
type input "5653"
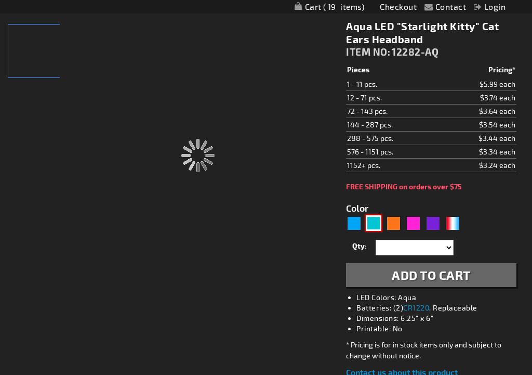
type input "12282-AQ"
type input "Customize - Aqua LED &quot;Starlight Kitty&quot; Cat Ears Headband - ITEM NO: 1…"
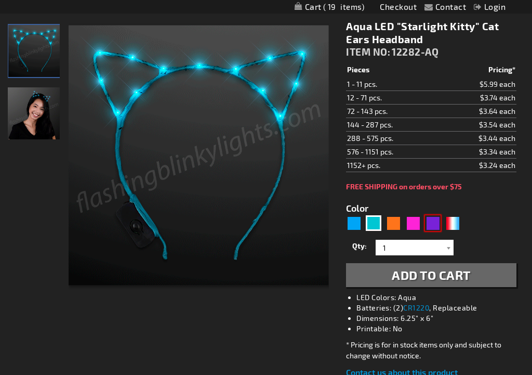
click at [432, 224] on div "Purple" at bounding box center [433, 223] width 16 height 16
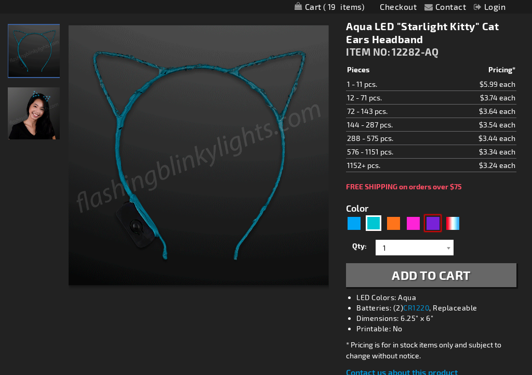
type input "5640"
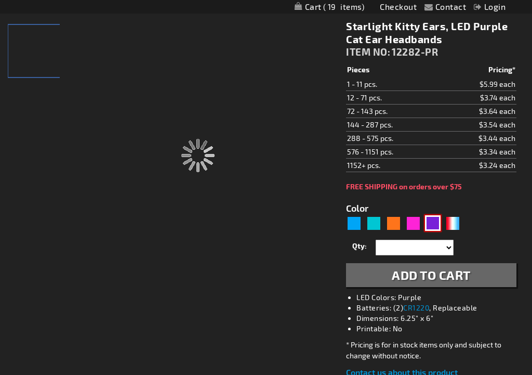
type input "12282-PR"
type input "Customize - Starlight Kitty Ears, LED Purple Cat Ear Headbands - ITEM NO: 12282…"
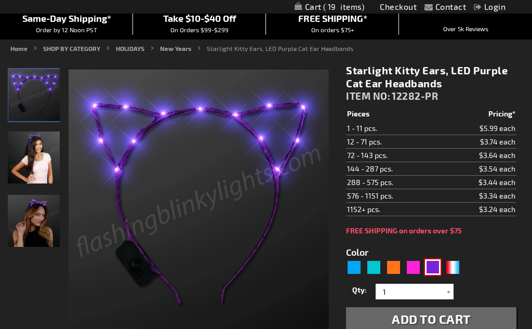
scroll to position [81, 0]
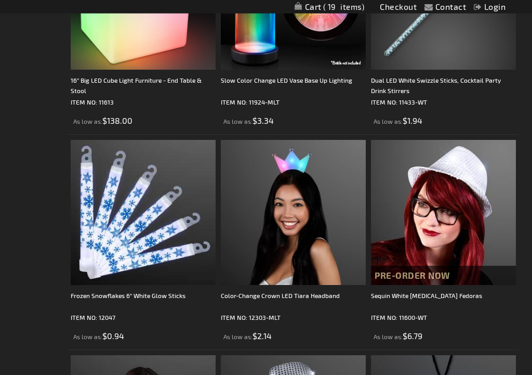
scroll to position [2972, 0]
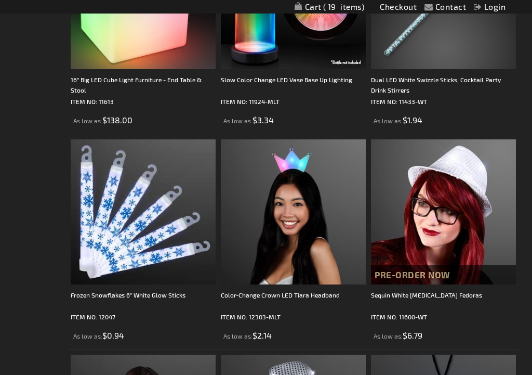
click at [337, 301] on div "Color-Change Crown LED Tiara Headband" at bounding box center [293, 300] width 145 height 21
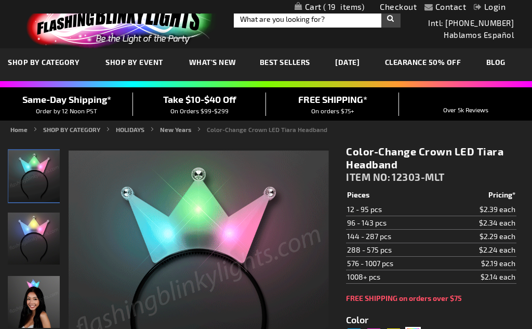
scroll to position [8, 0]
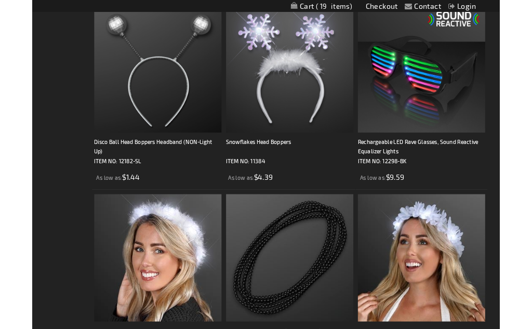
scroll to position [3964, 0]
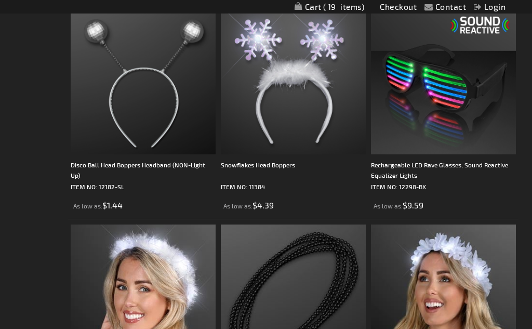
click at [147, 164] on div "Disco Ball Head Boppers Headband (NON-Light Up)" at bounding box center [143, 170] width 145 height 21
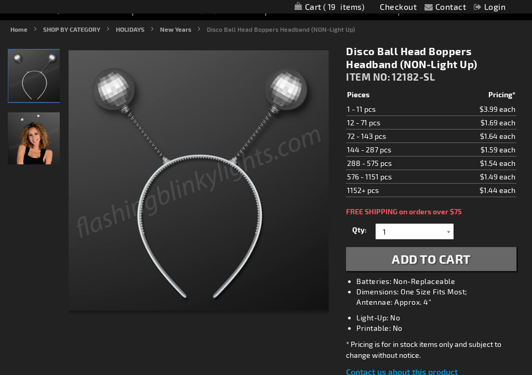
scroll to position [110, 0]
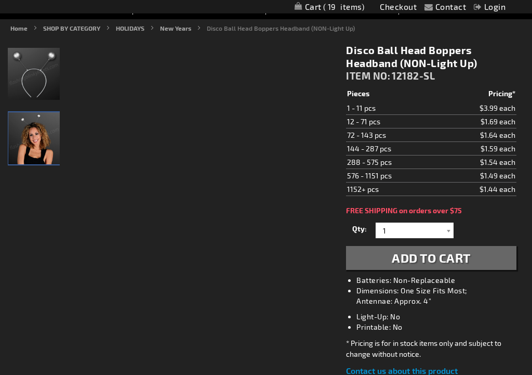
click at [24, 138] on img "Female wearing Non Light Up Disco Ball Headbands" at bounding box center [34, 139] width 52 height 52
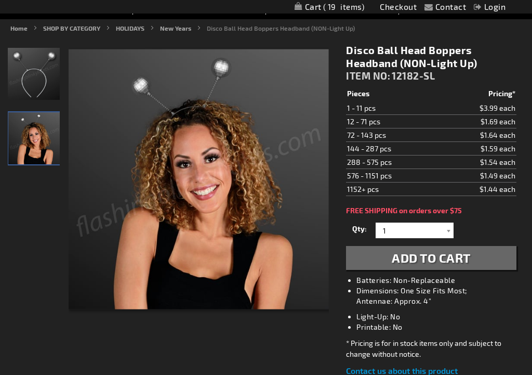
click at [37, 77] on img "Non Light Up Disco Ball Headbands" at bounding box center [34, 74] width 52 height 52
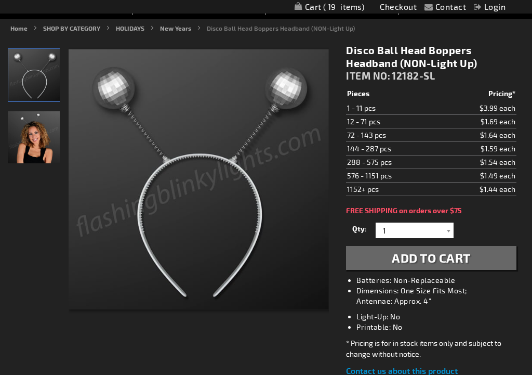
click at [452, 233] on div at bounding box center [448, 230] width 10 height 16
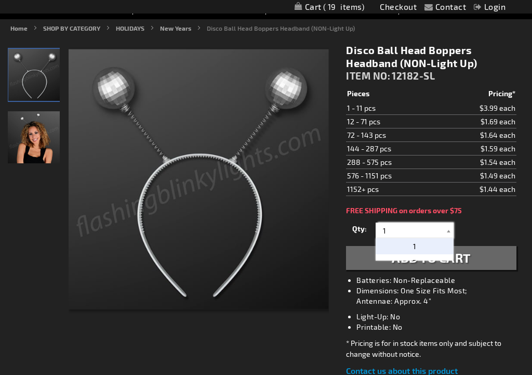
scroll to position [110, 0]
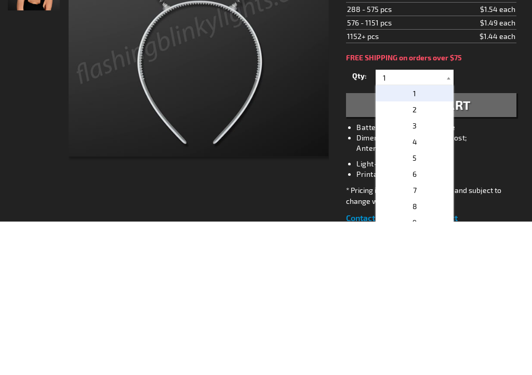
click at [417, 255] on p "2" at bounding box center [415, 263] width 78 height 16
type input "2"
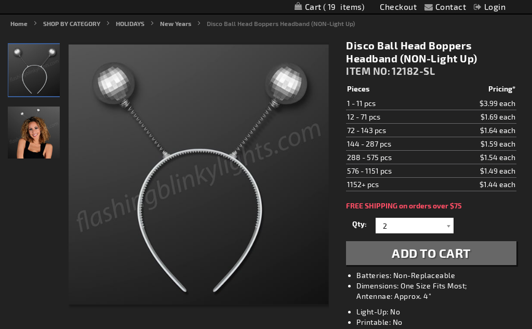
scroll to position [115, 0]
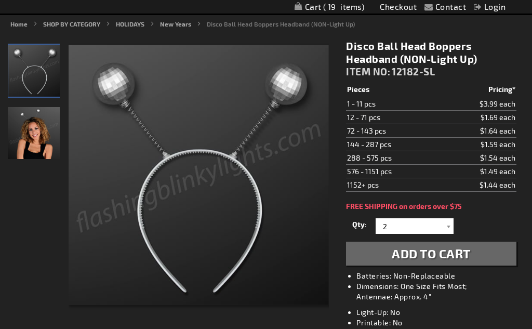
click at [437, 254] on span "Add to Cart" at bounding box center [431, 253] width 79 height 15
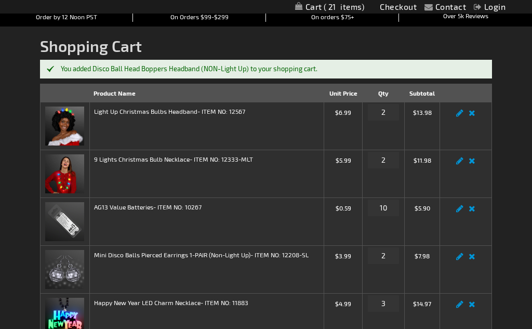
scroll to position [101, 0]
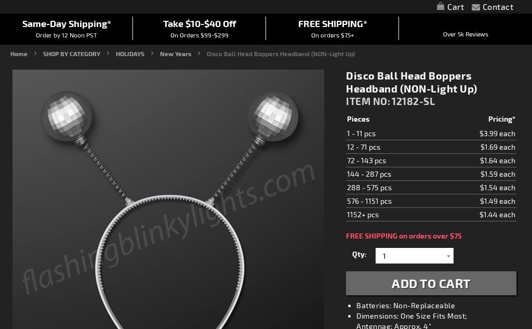
scroll to position [115, 0]
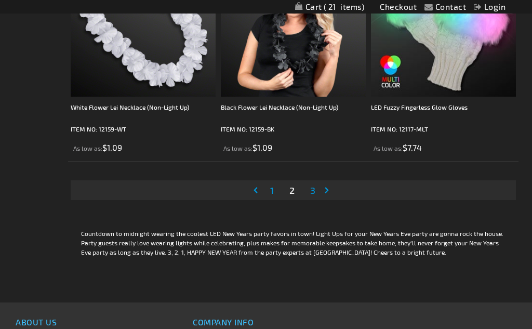
scroll to position [4452, 0]
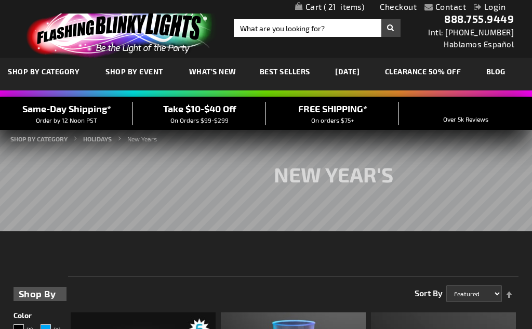
click at [218, 72] on span "What's New" at bounding box center [212, 71] width 47 height 9
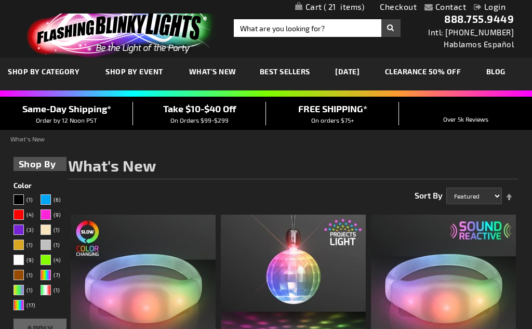
click at [298, 70] on span "Best Sellers" at bounding box center [285, 71] width 50 height 9
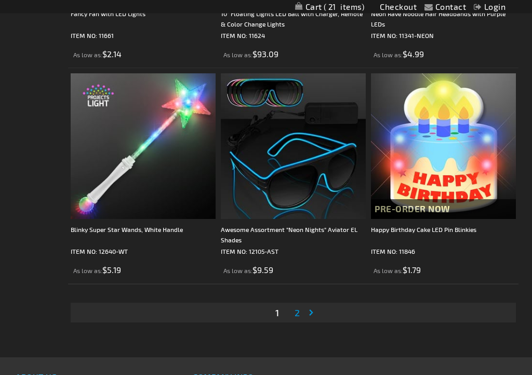
scroll to position [4330, 0]
click at [297, 312] on span "2" at bounding box center [297, 312] width 5 height 11
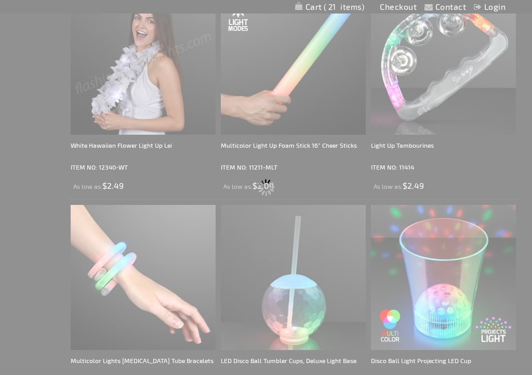
scroll to position [0, 0]
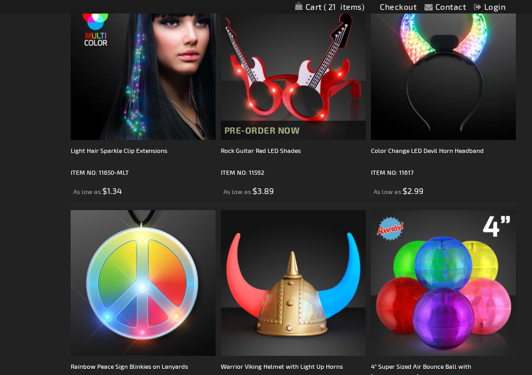
scroll to position [3118, 0]
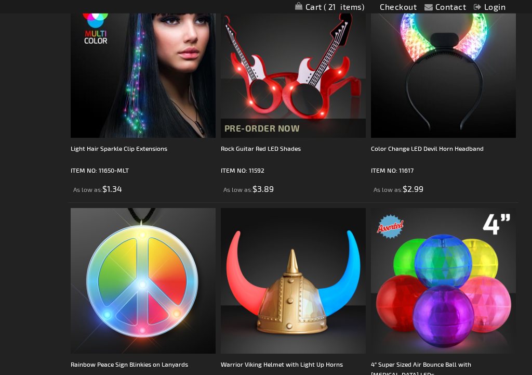
click at [154, 111] on img at bounding box center [143, 65] width 145 height 145
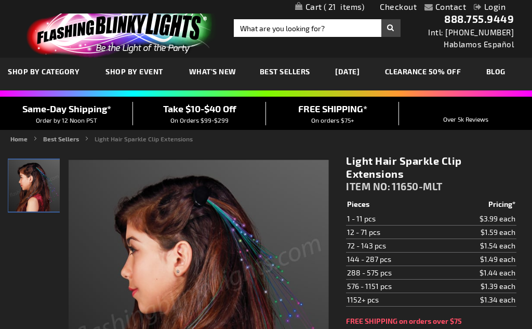
click at [447, 68] on link "CLEARANCE 50% OFF" at bounding box center [423, 71] width 92 height 35
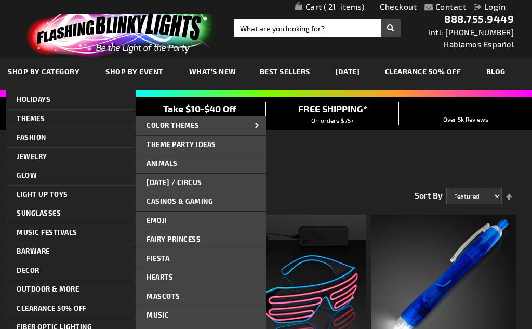
click at [201, 145] on span "Theme Party Ideas" at bounding box center [182, 144] width 70 height 8
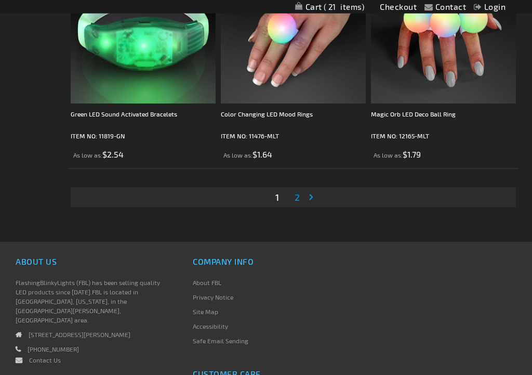
scroll to position [4450, 0]
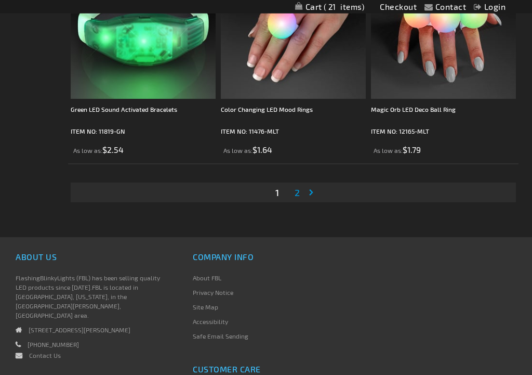
click at [299, 190] on span "2" at bounding box center [297, 192] width 5 height 11
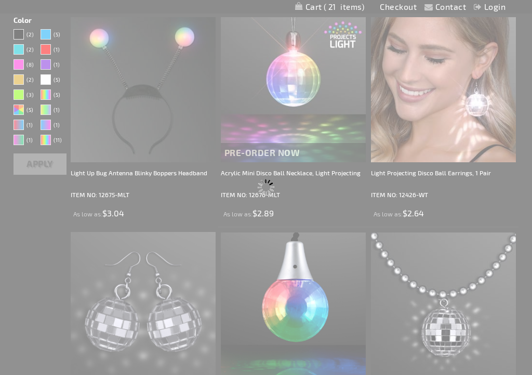
scroll to position [0, 0]
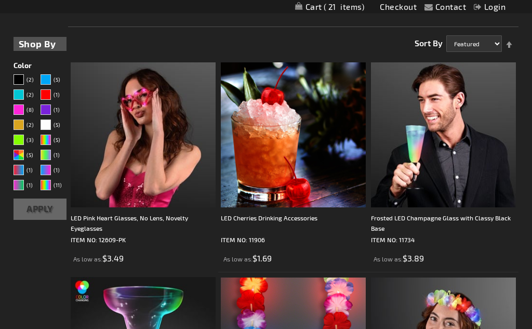
scroll to position [241, 0]
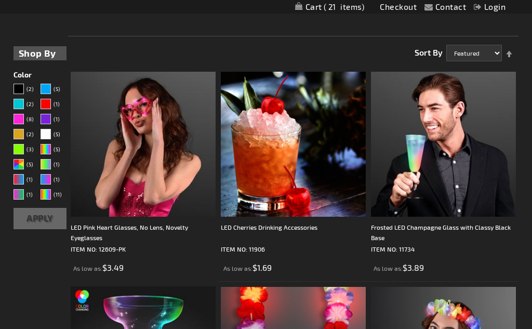
click at [457, 205] on img at bounding box center [443, 144] width 145 height 145
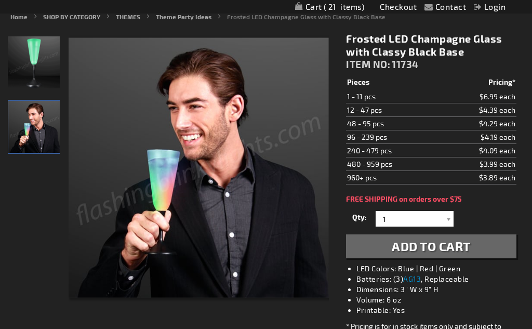
scroll to position [122, 0]
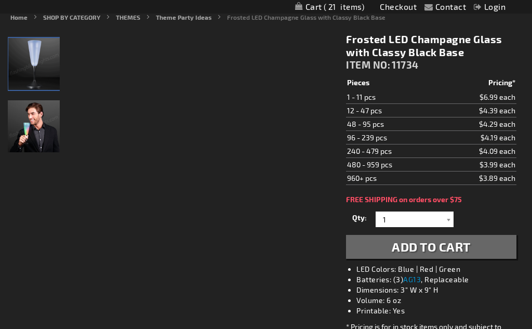
click at [27, 64] on img "Frosted LED Champagne Glass with Classy Black Base" at bounding box center [34, 64] width 52 height 52
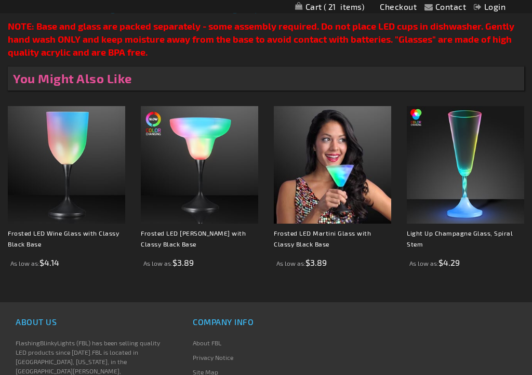
scroll to position [668, 0]
click at [463, 233] on link "Light Up Champagne Glass, Spiral Stem" at bounding box center [460, 238] width 106 height 18
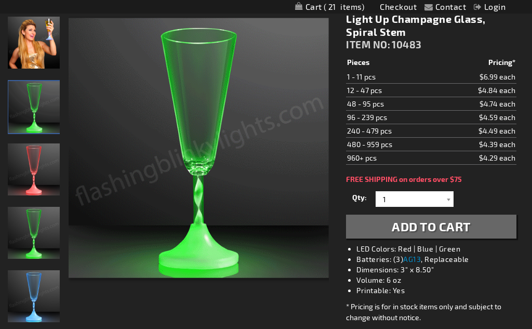
scroll to position [127, 0]
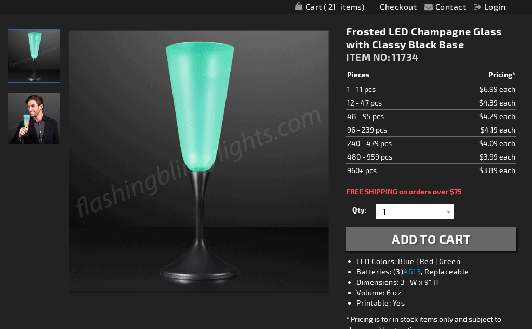
scroll to position [127, 0]
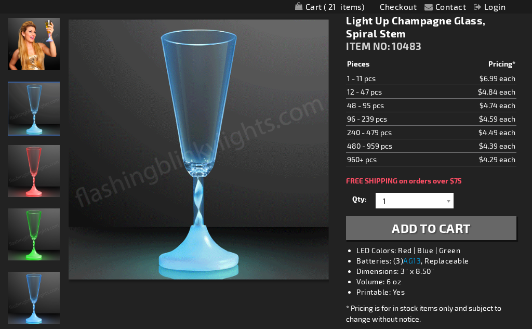
scroll to position [138, 0]
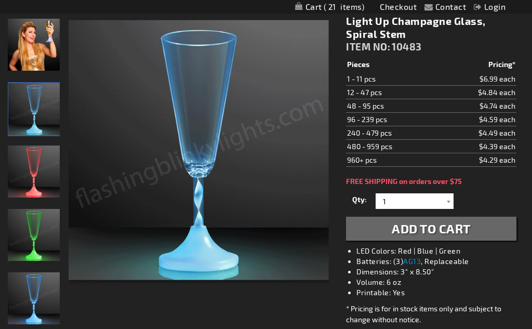
click at [35, 54] on img "Female displaying Long Stem Light Up Champagne Glass" at bounding box center [34, 45] width 52 height 52
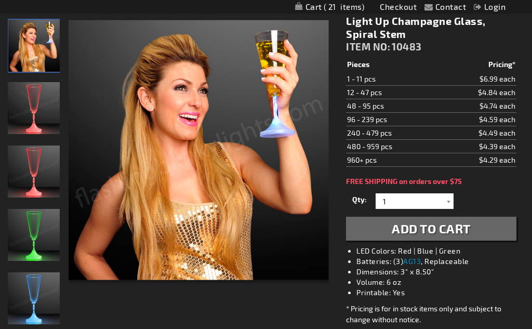
click at [450, 201] on div at bounding box center [448, 201] width 10 height 16
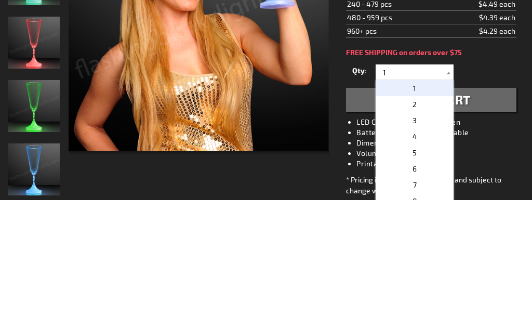
click at [417, 241] on p "3" at bounding box center [415, 249] width 78 height 16
type input "3"
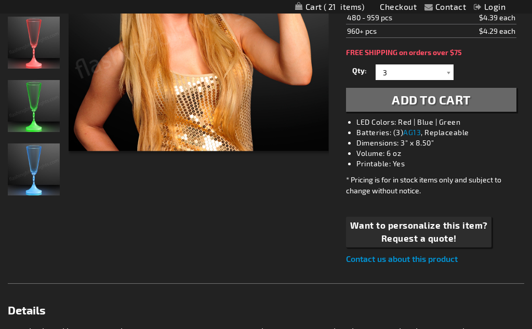
click at [431, 103] on span "Add to Cart" at bounding box center [431, 99] width 79 height 15
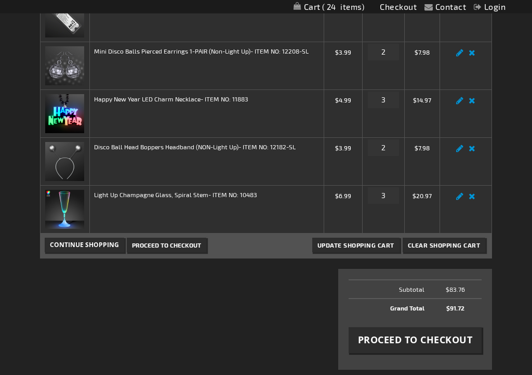
scroll to position [306, 0]
click at [388, 201] on input "3" at bounding box center [383, 195] width 31 height 17
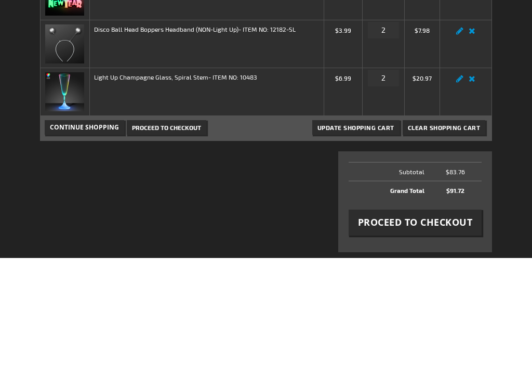
scroll to position [423, 0]
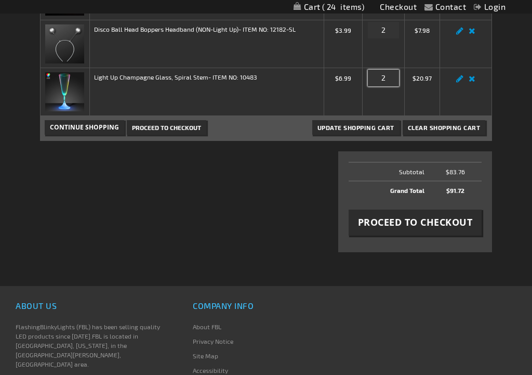
type input "2"
click at [383, 95] on td "Qty 2" at bounding box center [384, 92] width 42 height 48
click at [389, 82] on input "2" at bounding box center [383, 78] width 31 height 17
click at [357, 127] on button "Update Shopping Cart" at bounding box center [355, 128] width 87 height 15
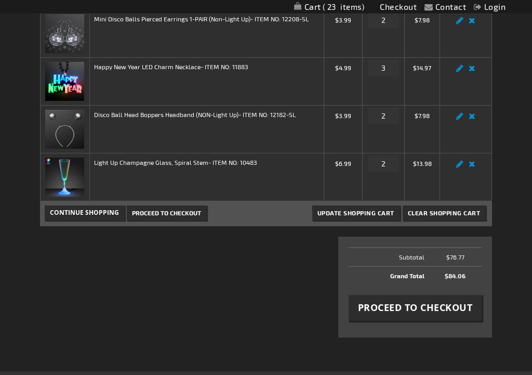
scroll to position [315, 0]
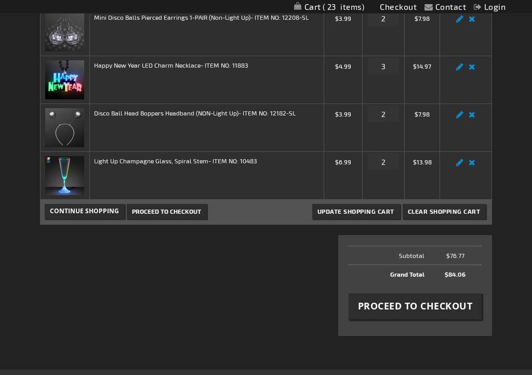
click at [433, 306] on span "Proceed to Checkout" at bounding box center [415, 306] width 115 height 13
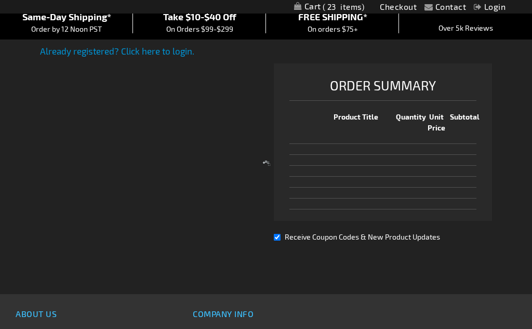
select select "US"
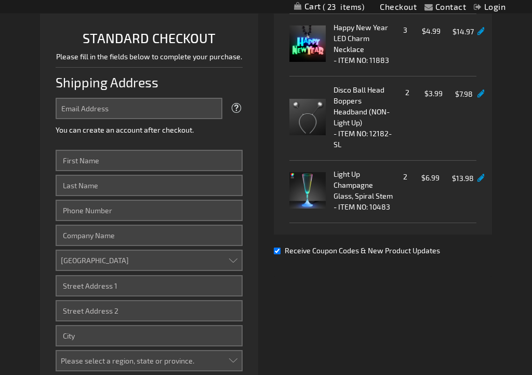
scroll to position [246, 0]
click at [138, 119] on input "Email Address" at bounding box center [139, 108] width 167 height 21
type input "[EMAIL_ADDRESS][DEMOGRAPHIC_DATA][DOMAIN_NAME]"
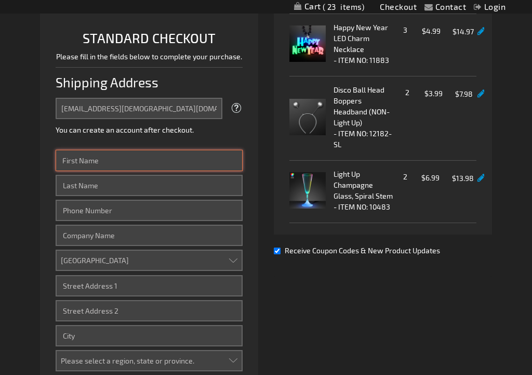
click at [122, 171] on input "First Name" at bounding box center [149, 160] width 187 height 21
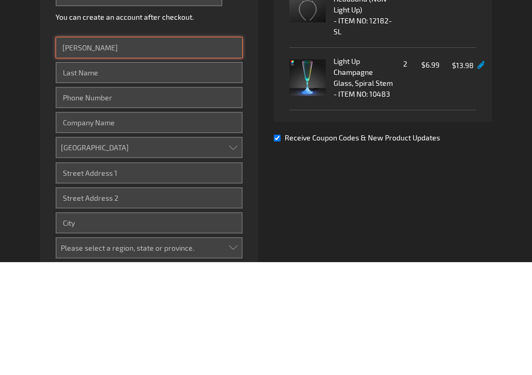
type input "[PERSON_NAME]"
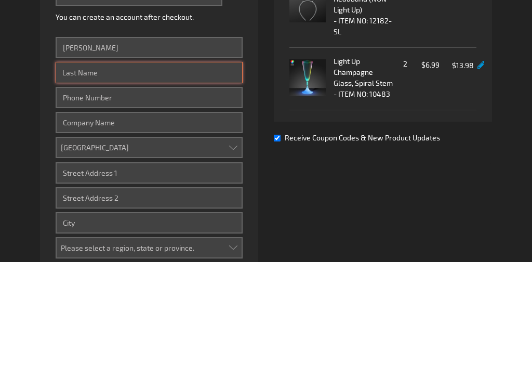
click at [115, 175] on input "Last Name" at bounding box center [149, 185] width 187 height 21
type input "Henrich"
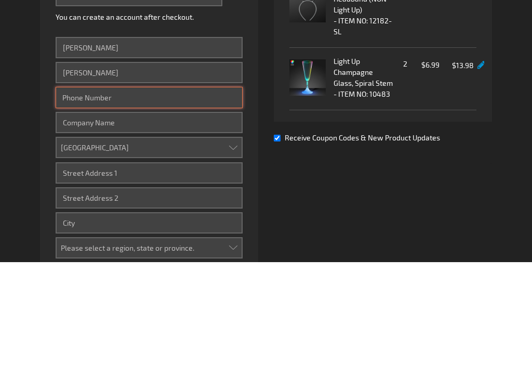
click at [128, 200] on input "Phone Number" at bounding box center [149, 210] width 187 height 21
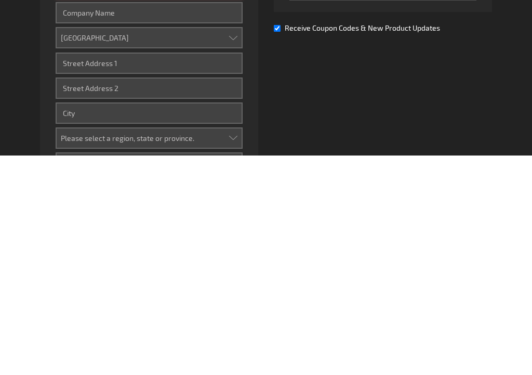
scroll to position [250, 0]
type input "8133406272"
click at [107, 271] on input "Street Address: Line 1" at bounding box center [149, 281] width 187 height 21
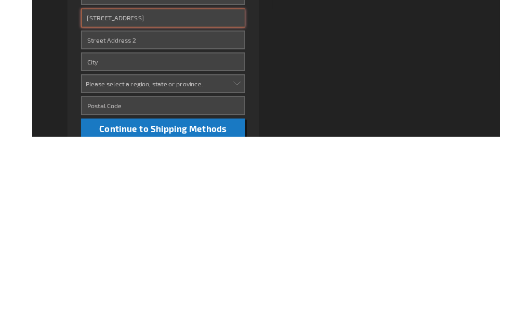
scroll to position [327, 0]
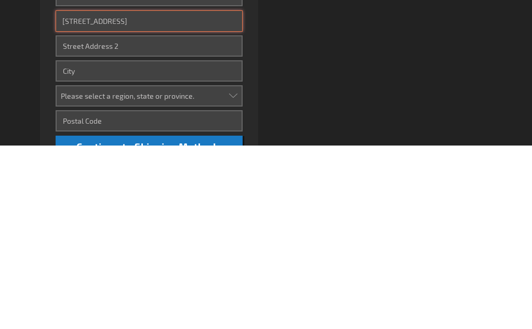
type input "[STREET_ADDRESS]"
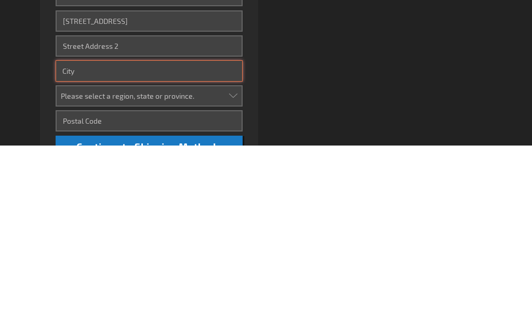
click at [108, 244] on input "City" at bounding box center [149, 254] width 187 height 21
type input "Odessa"
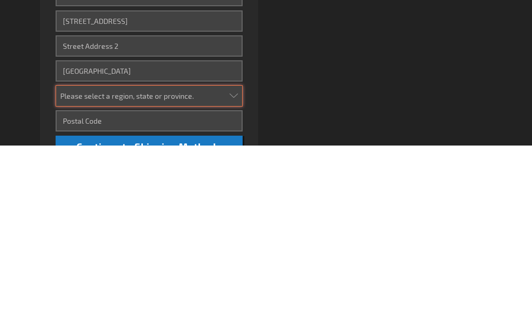
click at [234, 269] on select "Please select a region, state or province. Alabama Alaska Arizona Arkansas Cali…" at bounding box center [149, 279] width 187 height 21
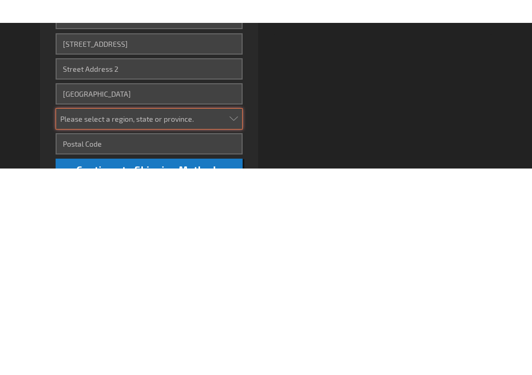
scroll to position [565, 0]
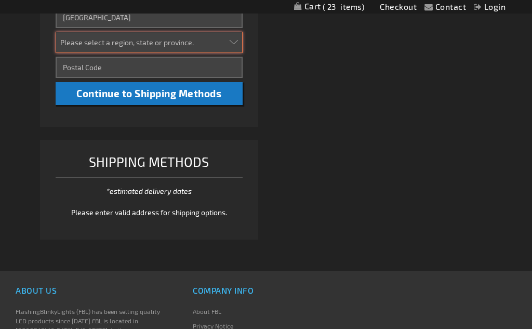
select select "18"
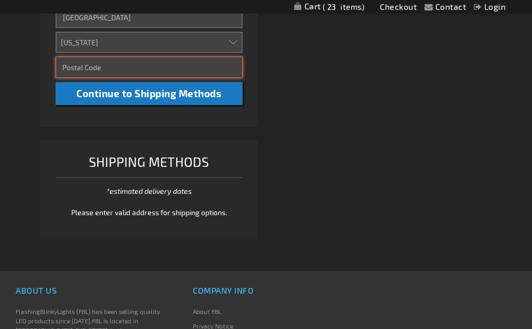
click at [117, 78] on input "Zip/Postal Code" at bounding box center [149, 67] width 187 height 21
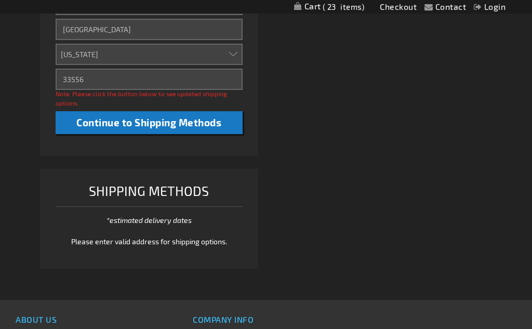
scroll to position [551, 0]
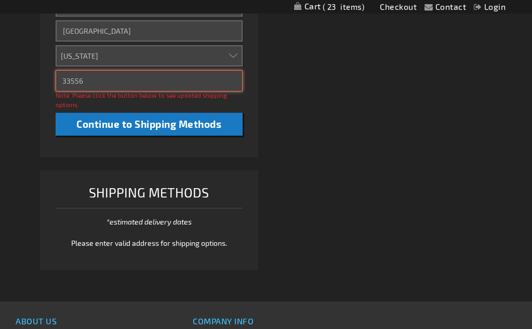
type input "33556"
click at [183, 130] on span "Continue to Shipping Methods" at bounding box center [148, 124] width 145 height 12
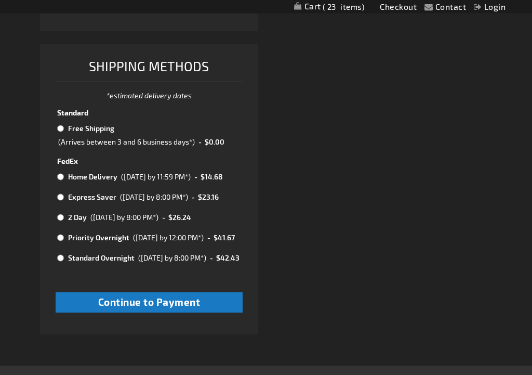
scroll to position [662, 0]
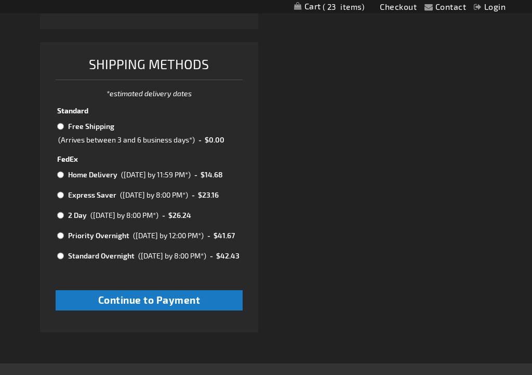
click at [59, 131] on input "radio" at bounding box center [60, 127] width 7 height 8
radio input "true"
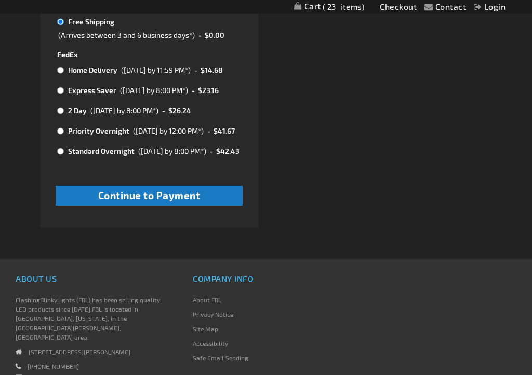
scroll to position [785, 0]
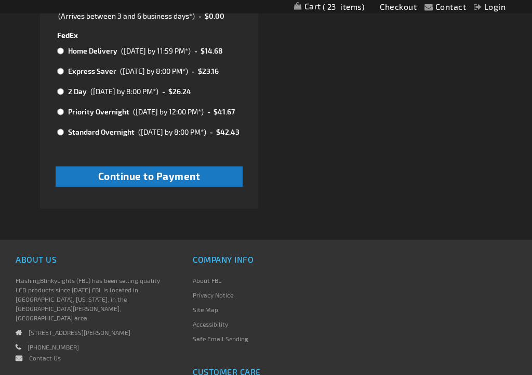
click at [170, 182] on span "Continue to Payment" at bounding box center [149, 176] width 102 height 12
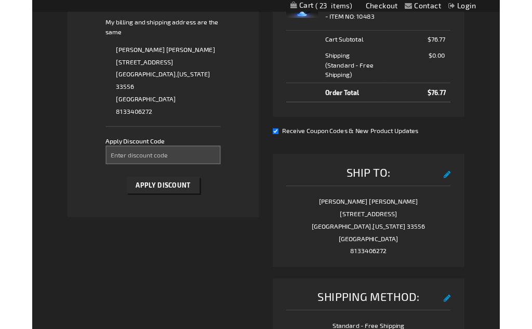
scroll to position [435, 0]
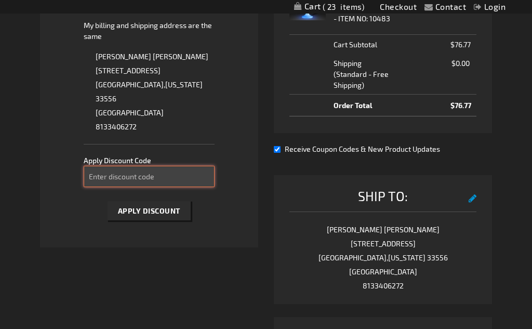
click at [125, 187] on input "Enter discount code" at bounding box center [149, 176] width 131 height 21
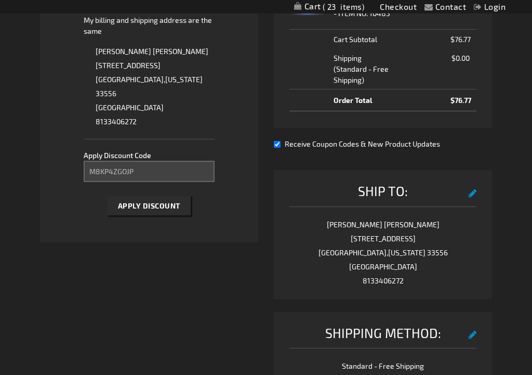
scroll to position [440, 0]
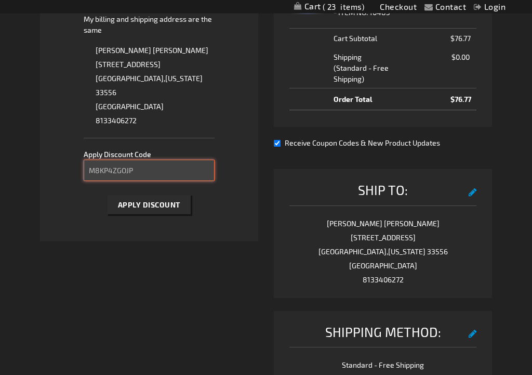
type input "M8KP4ZGOJP"
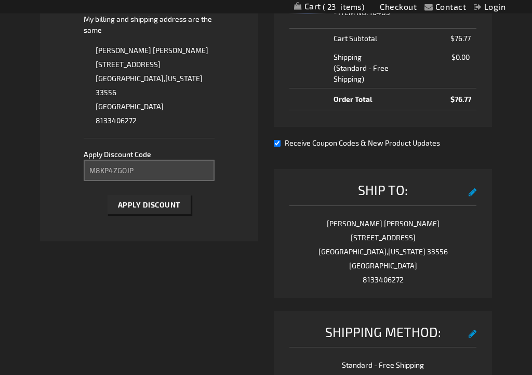
click at [161, 209] on span "Apply Discount" at bounding box center [149, 205] width 62 height 9
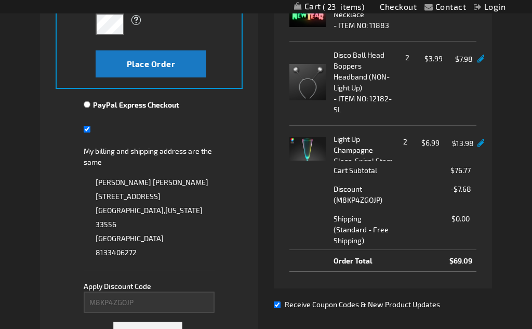
scroll to position [309, 0]
click at [175, 69] on span "Place Order" at bounding box center [151, 64] width 49 height 10
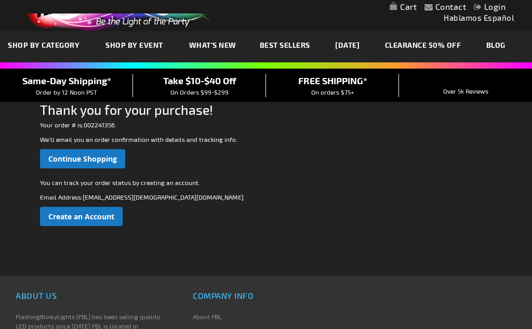
scroll to position [26, 0]
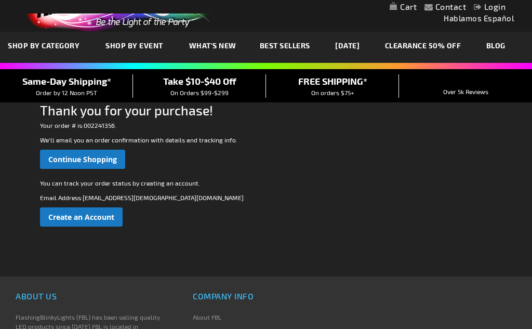
click at [97, 215] on span "Create an Account" at bounding box center [81, 217] width 66 height 10
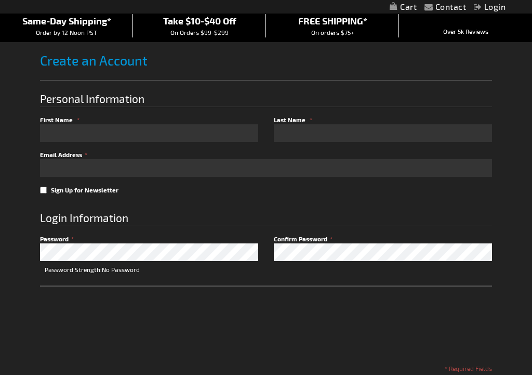
scroll to position [87, 0]
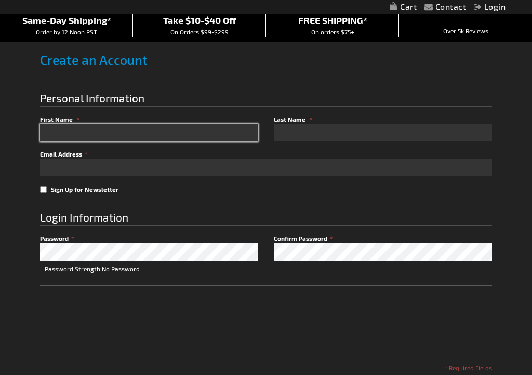
click at [130, 133] on input "First Name" at bounding box center [149, 133] width 218 height 18
type input "[EMAIL_ADDRESS][DEMOGRAPHIC_DATA][DOMAIN_NAME]"
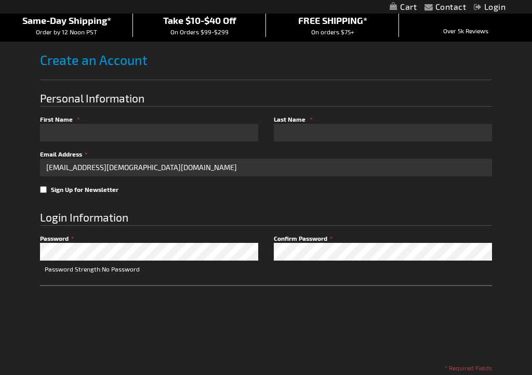
type input "[EMAIL_ADDRESS][DEMOGRAPHIC_DATA][DOMAIN_NAME]"
type input "[PERSON_NAME]"
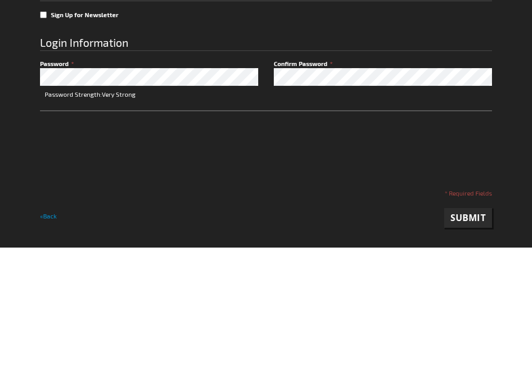
scroll to position [262, 0]
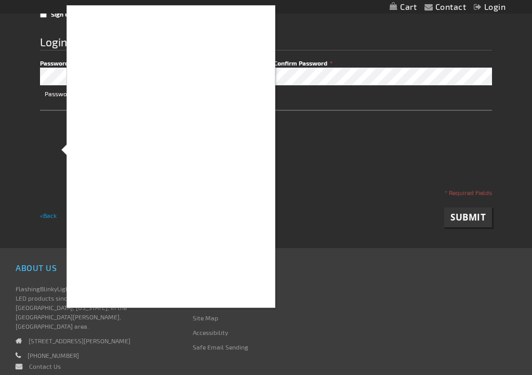
checkbox input "true"
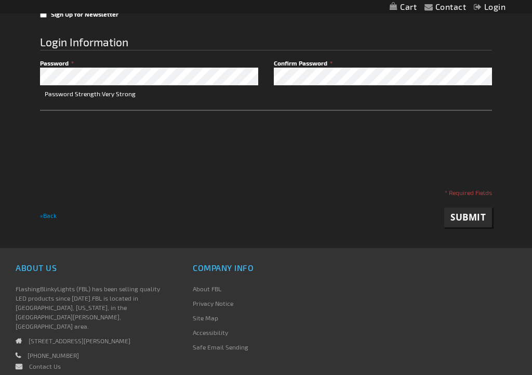
click at [471, 217] on span "Submit" at bounding box center [468, 217] width 35 height 12
